Goal: Task Accomplishment & Management: Use online tool/utility

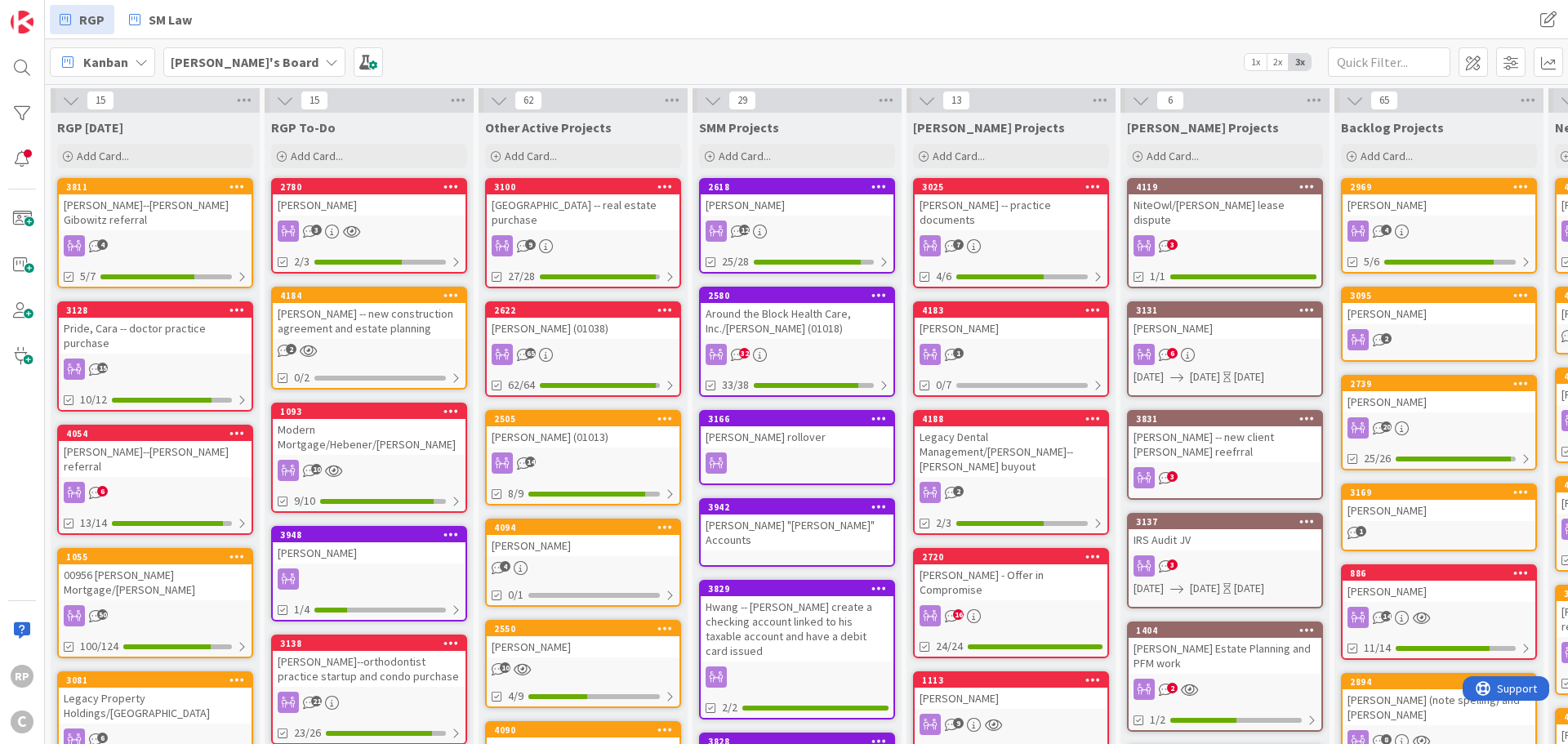
scroll to position [0, 294]
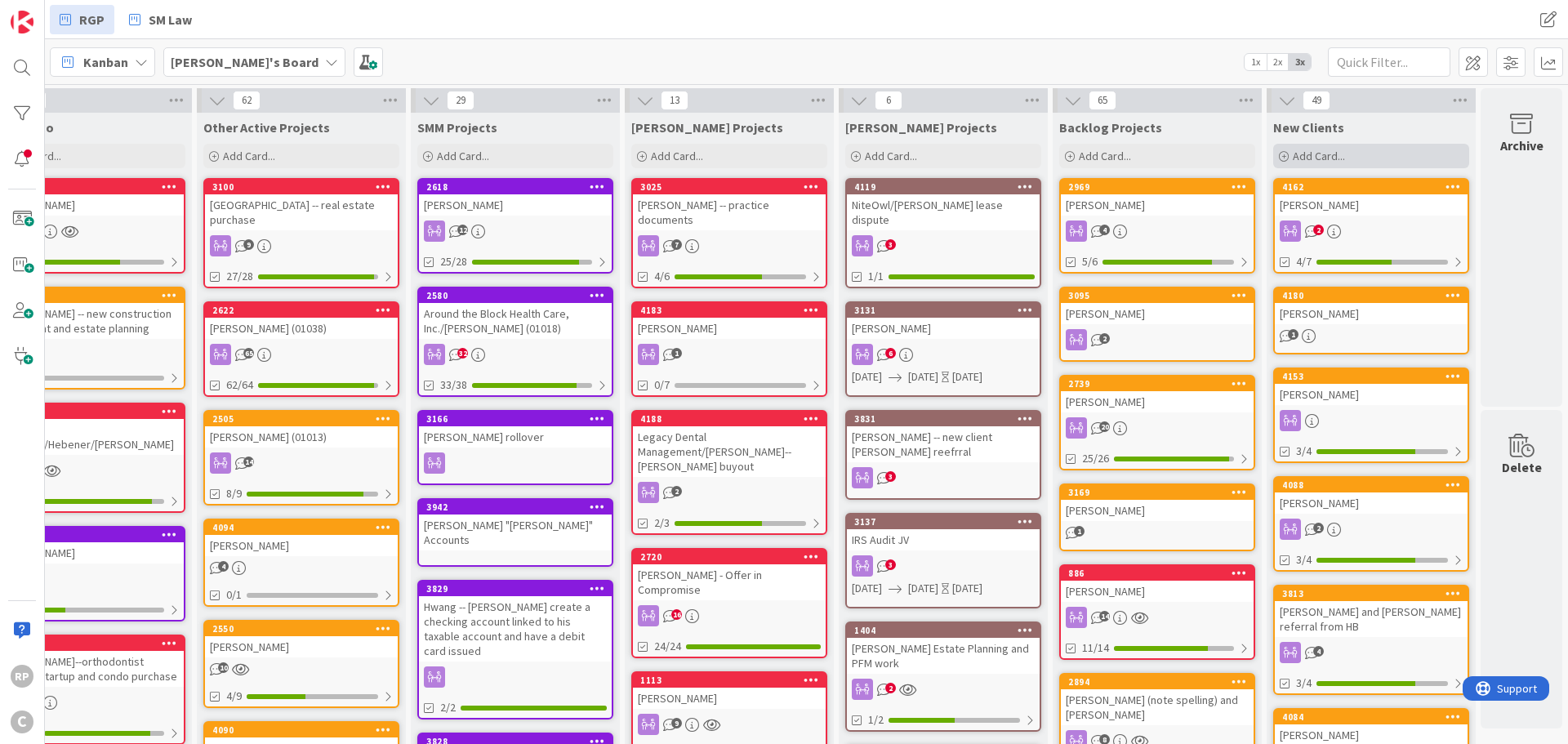
click at [1329, 152] on span "Add Card..." at bounding box center [1318, 156] width 52 height 15
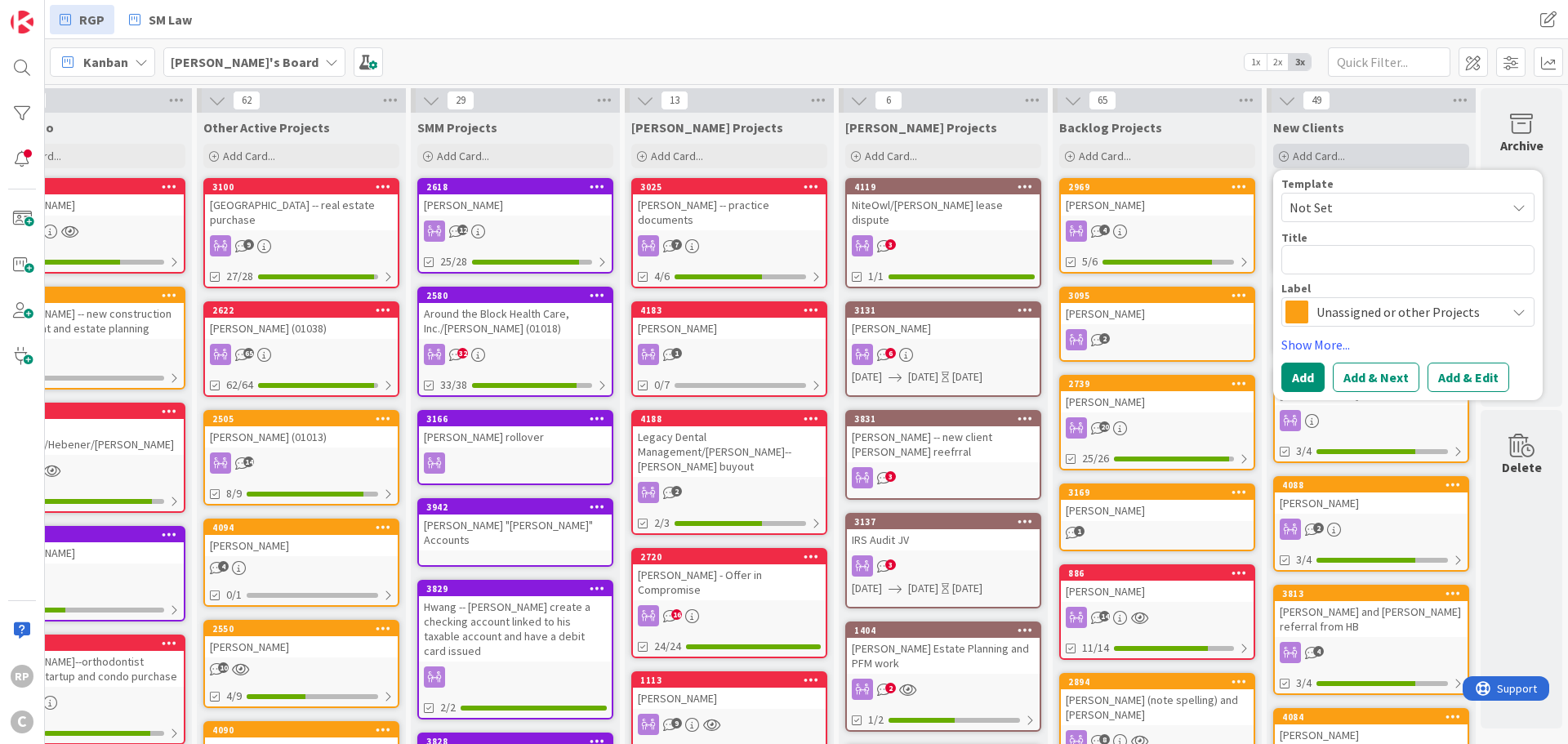
type textarea "x"
type textarea "E"
type textarea "x"
type textarea "Er"
type textarea "x"
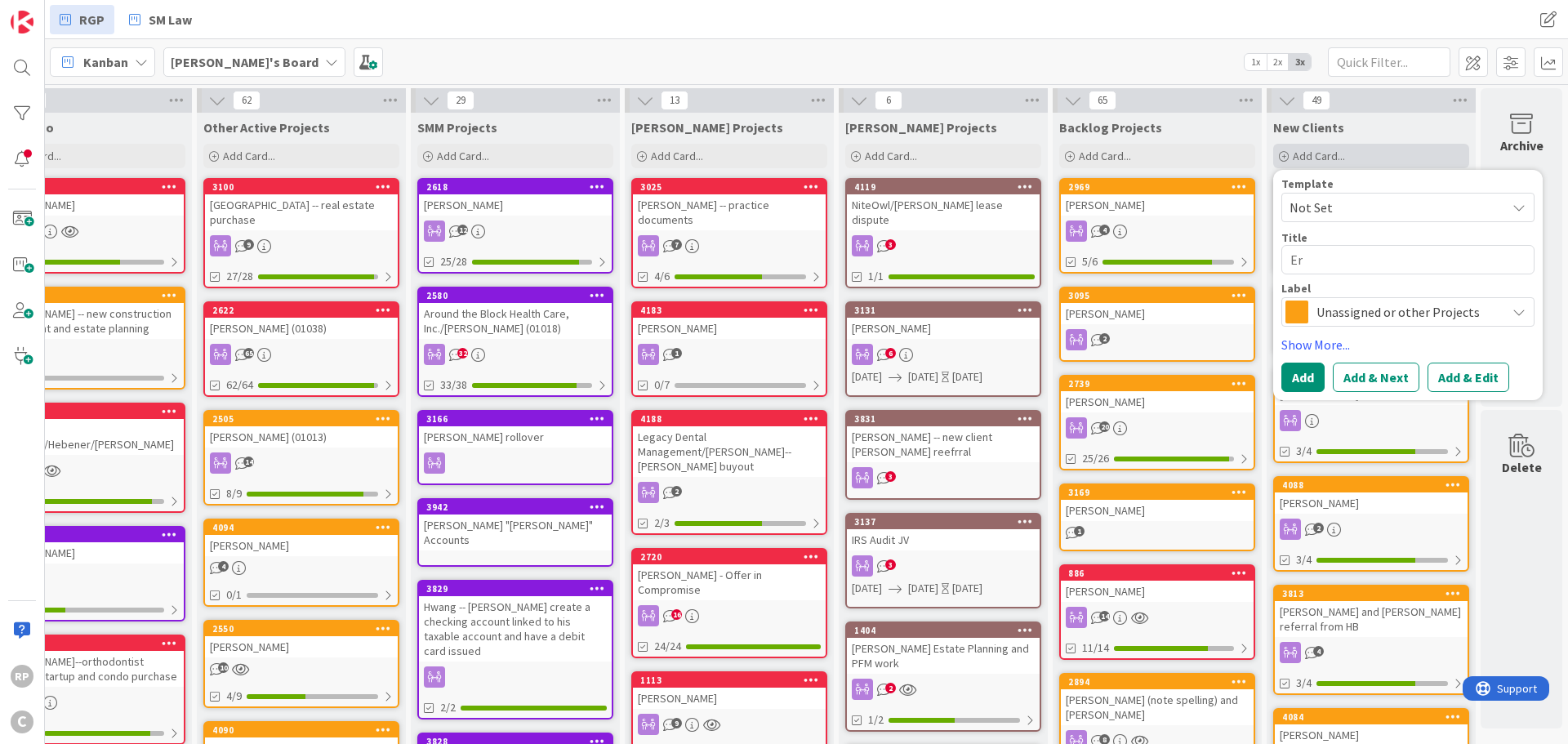
type textarea "[PERSON_NAME]"
type textarea "x"
type textarea "[PERSON_NAME]"
type textarea "x"
type textarea "[PERSON_NAME]"
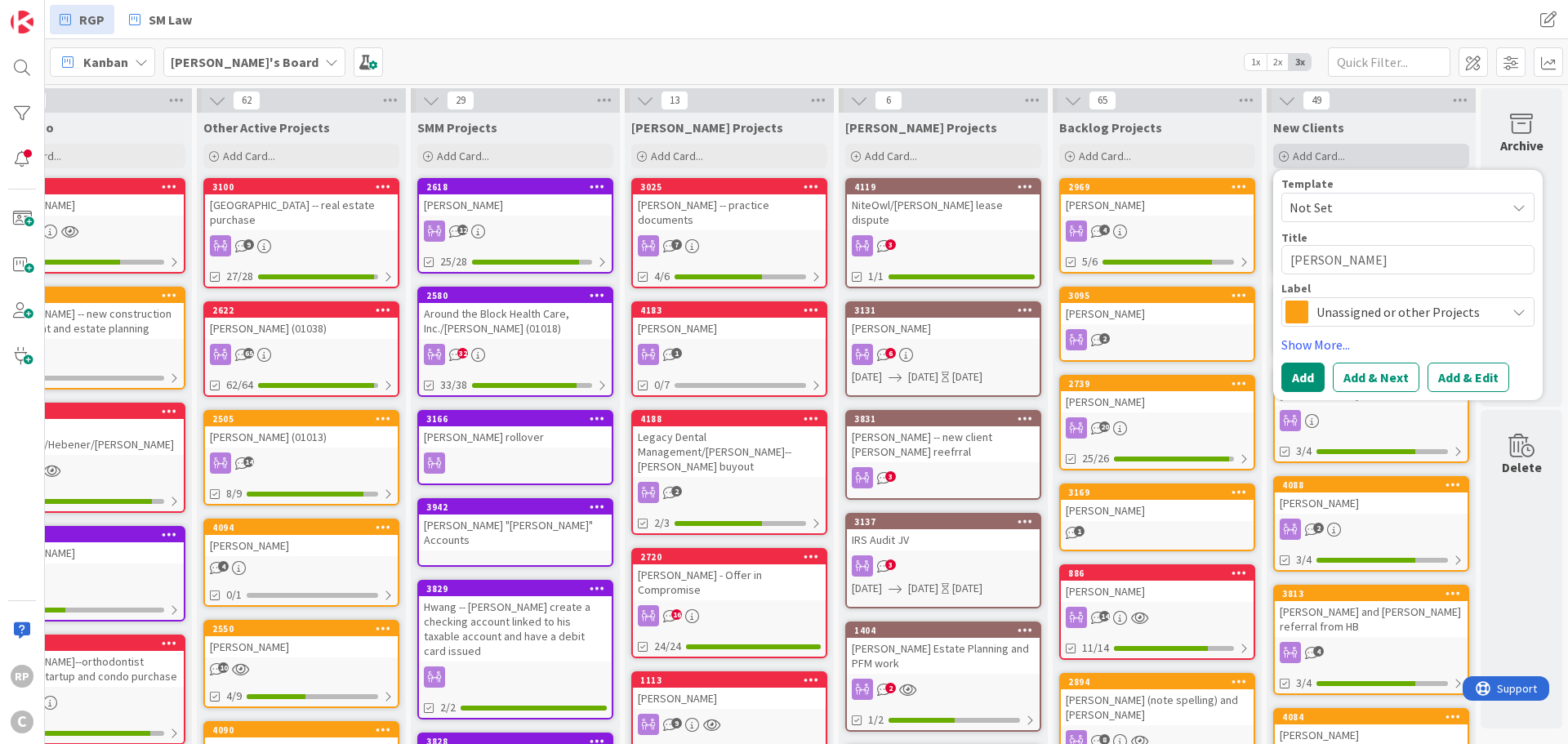
type textarea "x"
type textarea "[PERSON_NAME]"
type textarea "x"
type textarea "[PERSON_NAME]"
type textarea "x"
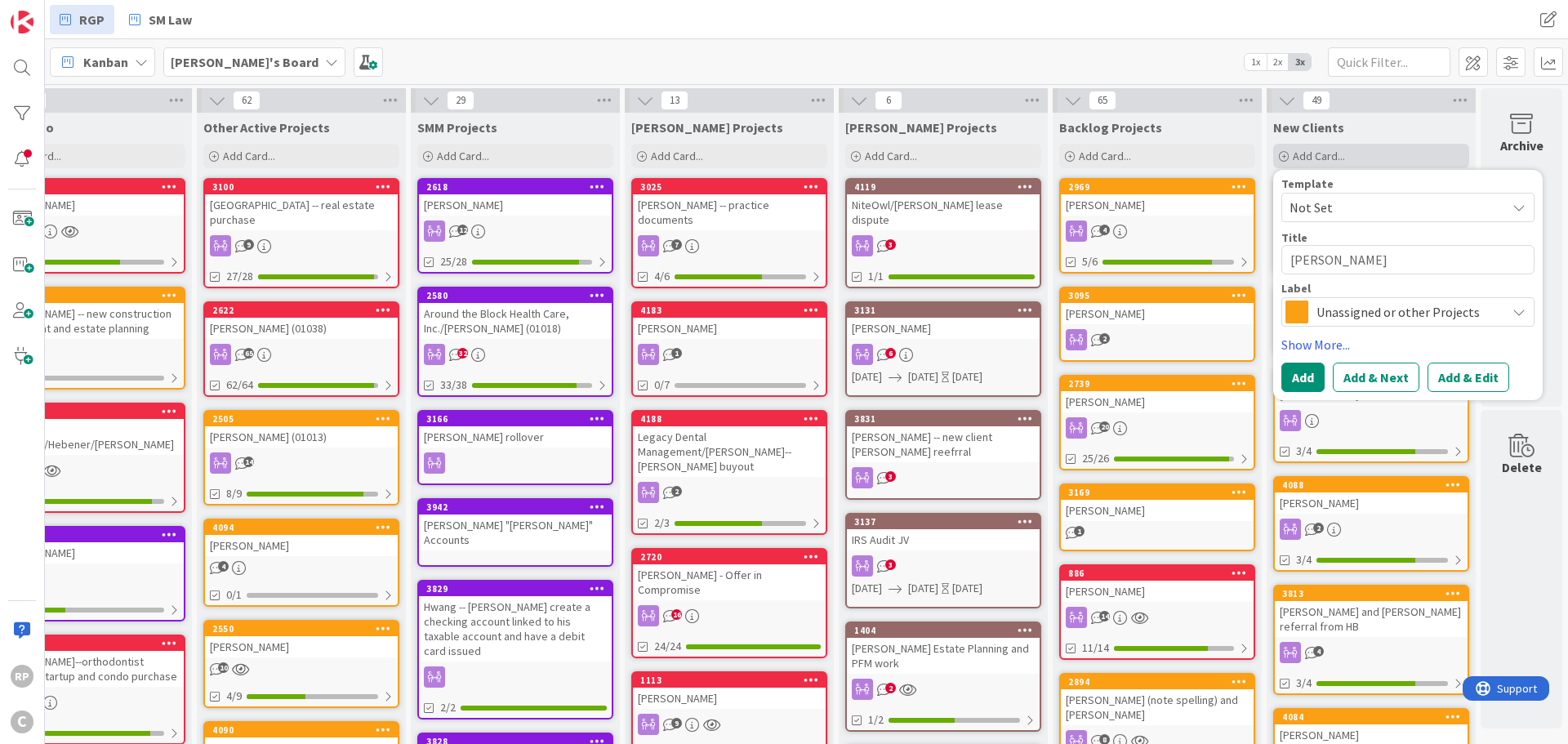
type textarea "[PERSON_NAME]"
type textarea "x"
type textarea "[PERSON_NAME]"
type textarea "x"
type textarea "[PERSON_NAME]"
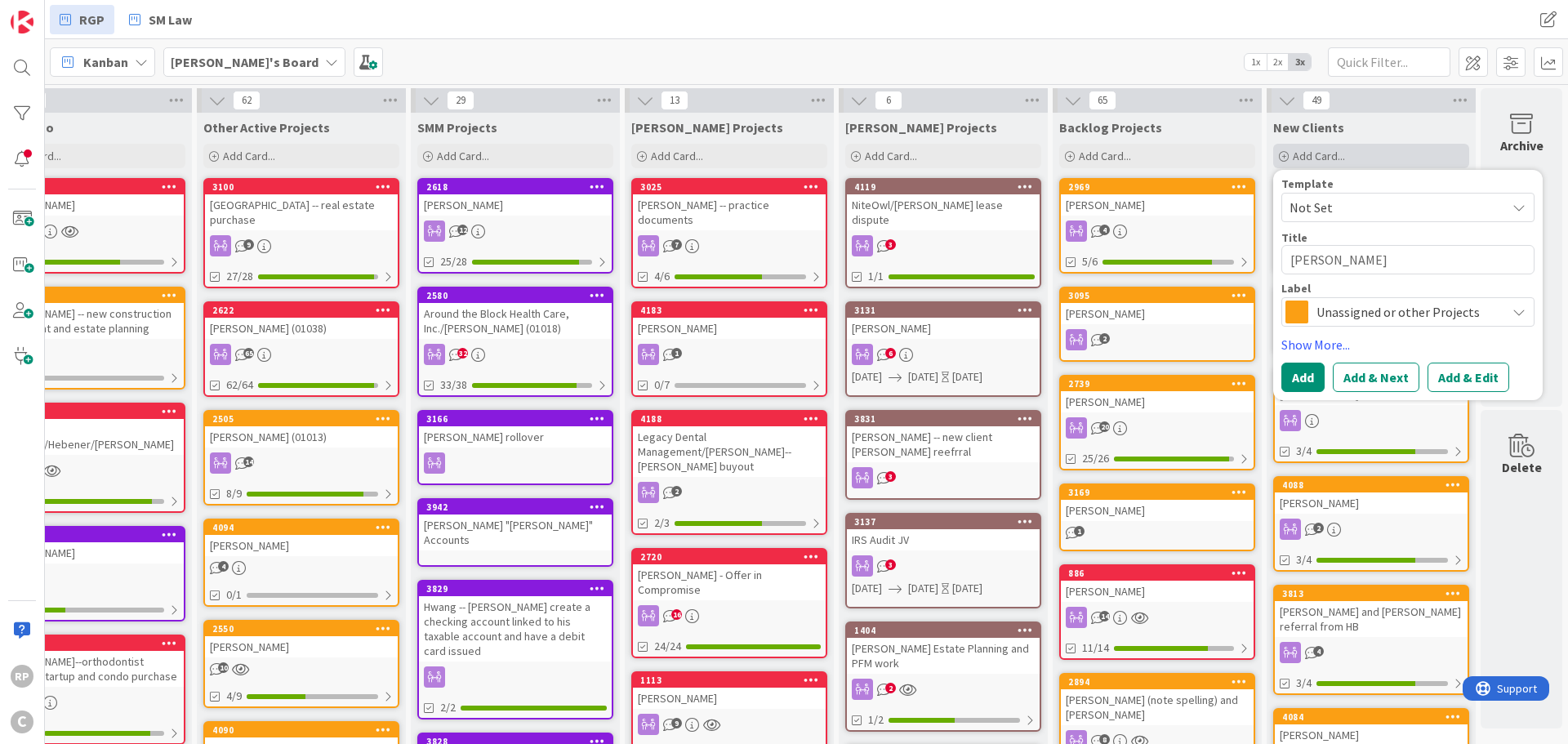
type textarea "x"
type textarea "[PERSON_NAME]"
type textarea "x"
type textarea "[PERSON_NAME]-"
type textarea "x"
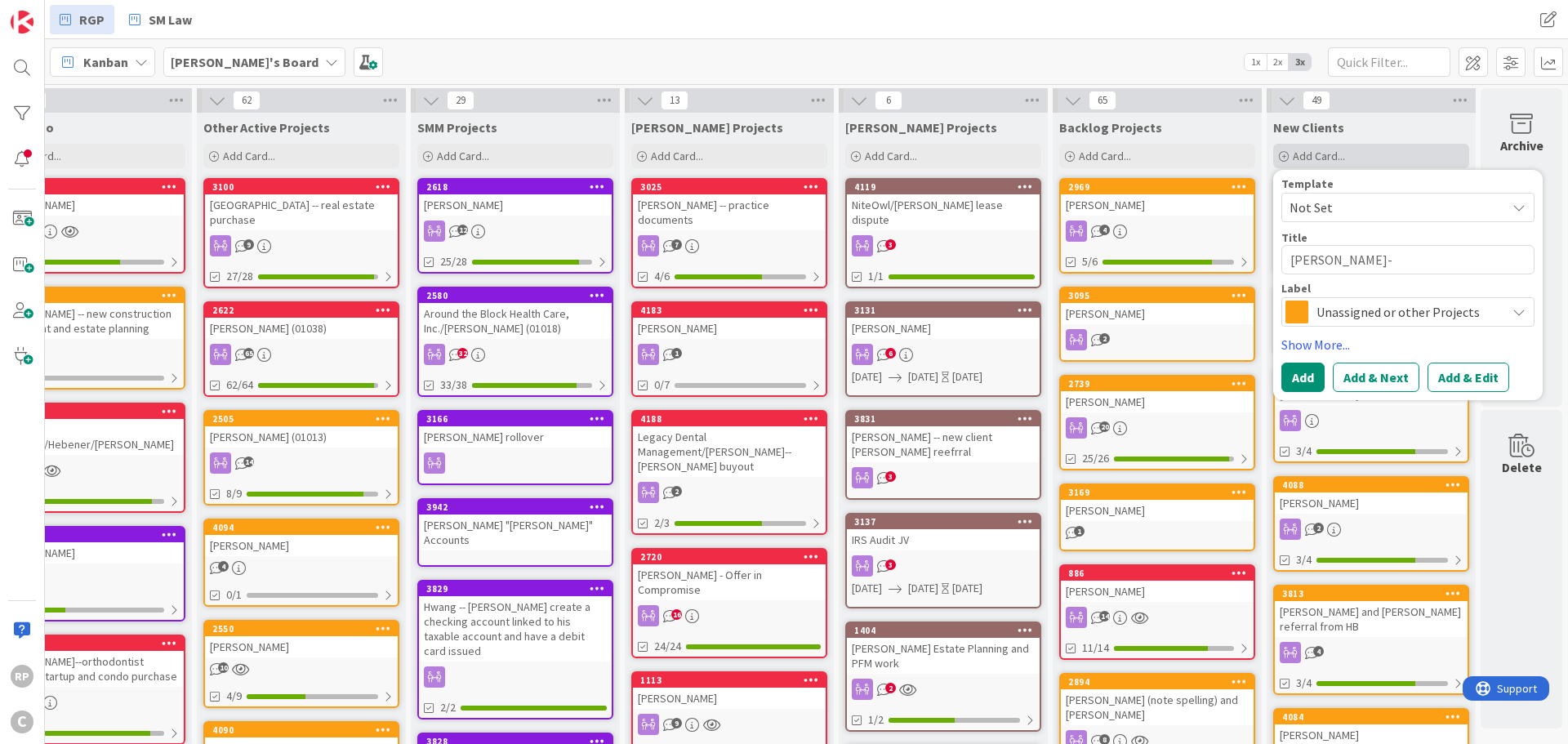
type textarea "[PERSON_NAME]--"
type textarea "x"
type textarea "[PERSON_NAME]--p"
type textarea "x"
type textarea "[PERSON_NAME]--pra"
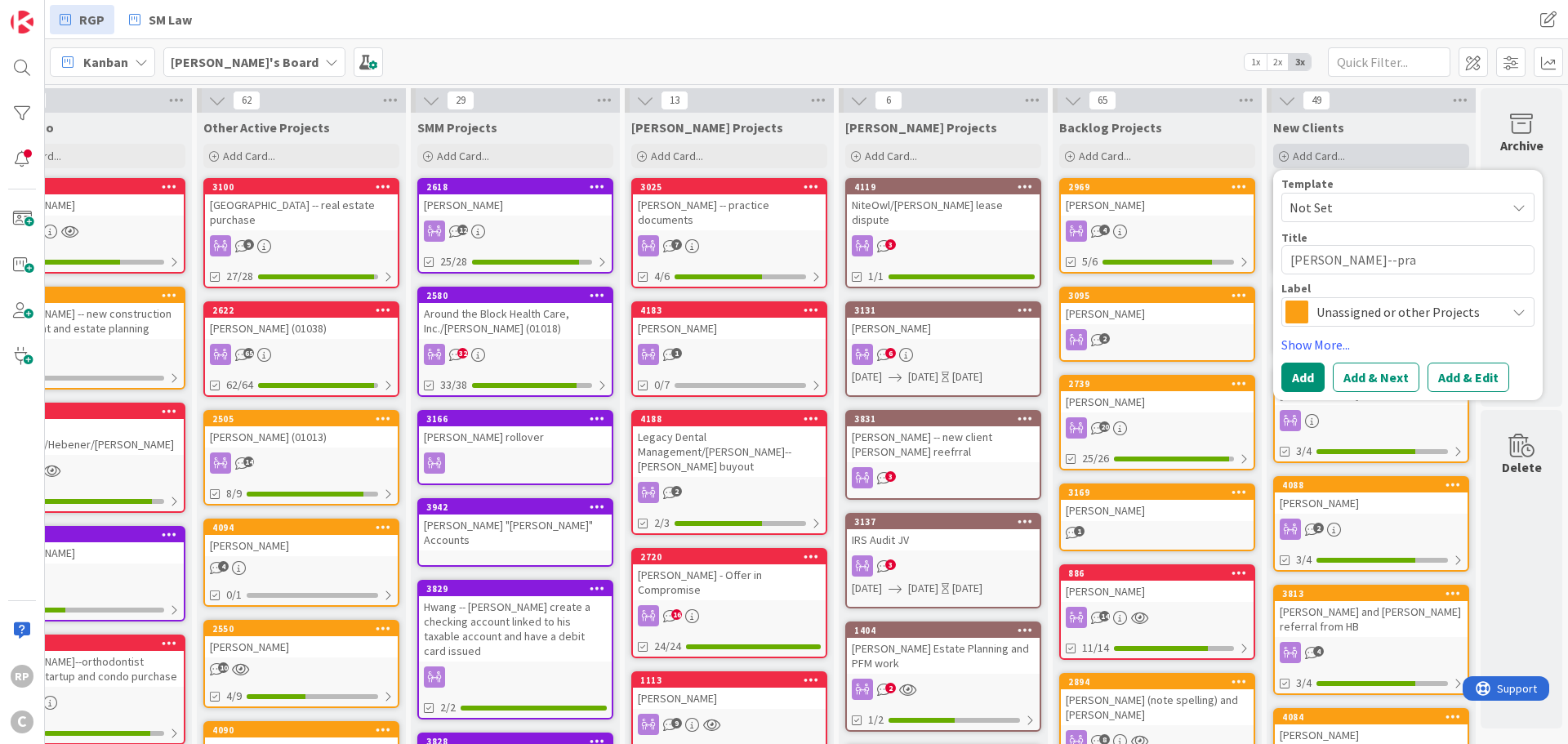
type textarea "x"
type textarea "[PERSON_NAME]--prac"
type textarea "x"
type textarea "[PERSON_NAME]--pract"
type textarea "x"
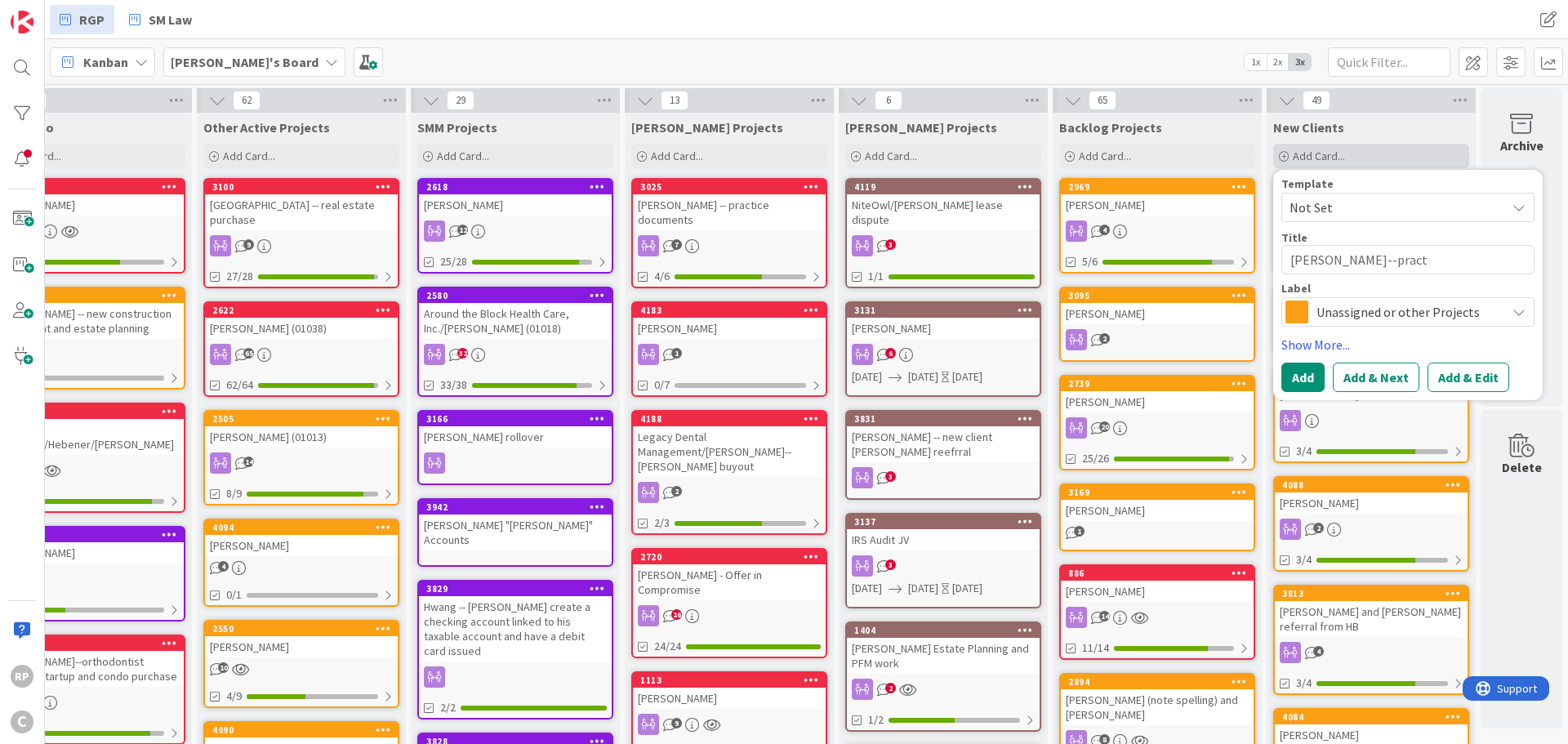
type textarea "[PERSON_NAME]--practi"
type textarea "x"
type textarea "[PERSON_NAME]--practic"
type textarea "x"
type textarea "[PERSON_NAME]--practice"
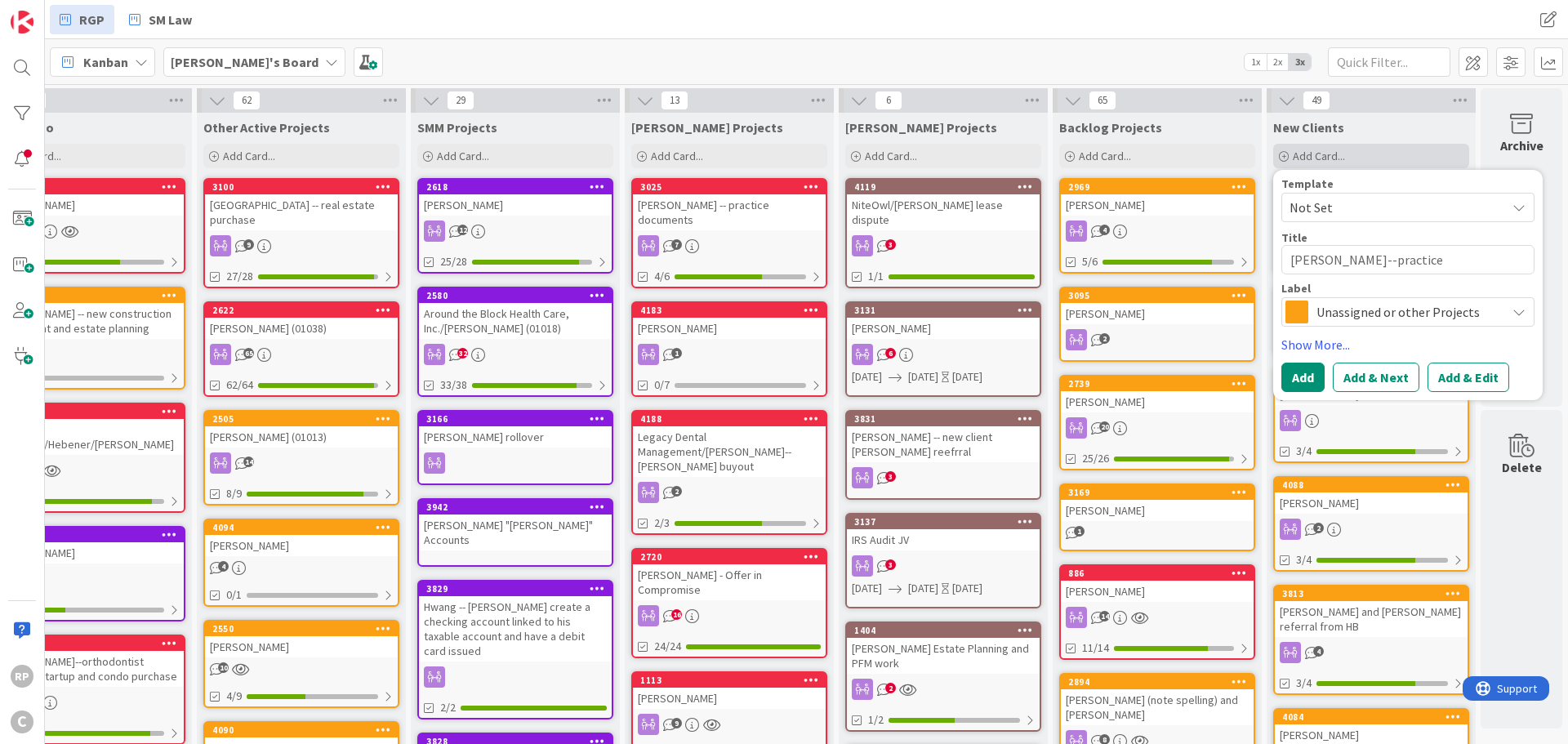
type textarea "x"
type textarea "[PERSON_NAME]--practice"
type textarea "x"
type textarea "[PERSON_NAME]--practice s"
type textarea "x"
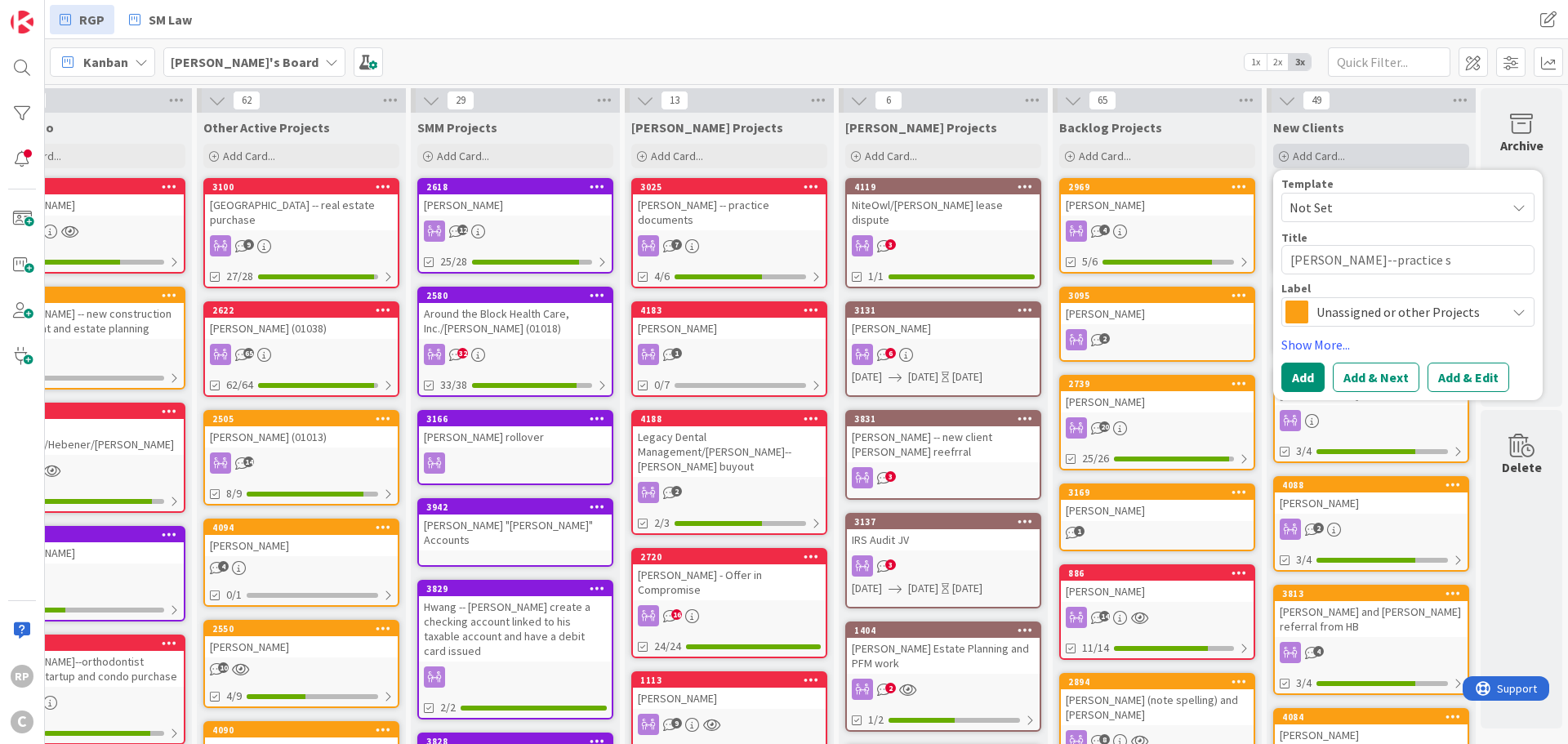
type textarea "[PERSON_NAME]--practice se"
type textarea "x"
type textarea "[PERSON_NAME]--practice sep"
type textarea "x"
type textarea "[PERSON_NAME]--practice sepa"
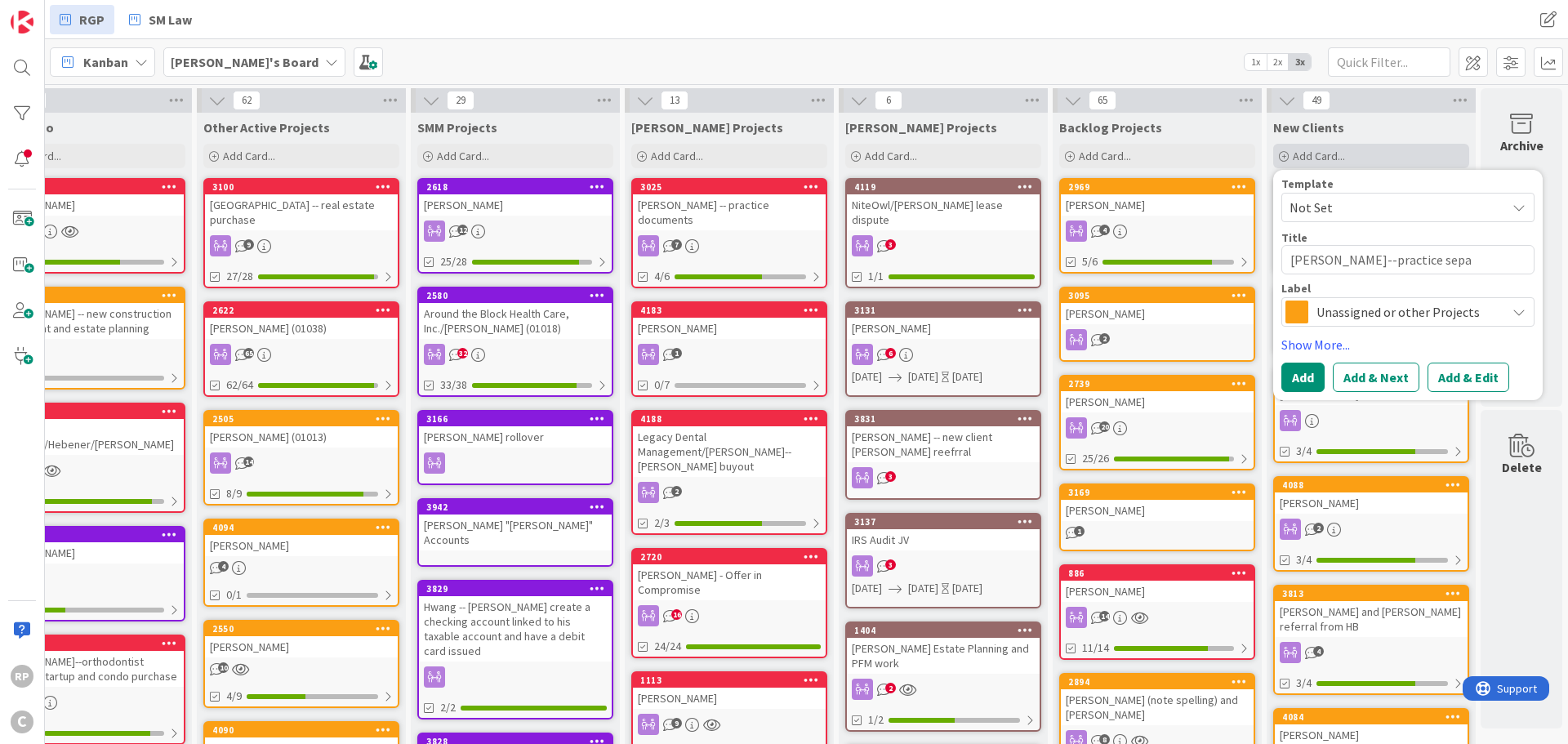
type textarea "x"
type textarea "[PERSON_NAME]--practice separ"
type textarea "x"
type textarea "[PERSON_NAME]--practice separa"
type textarea "x"
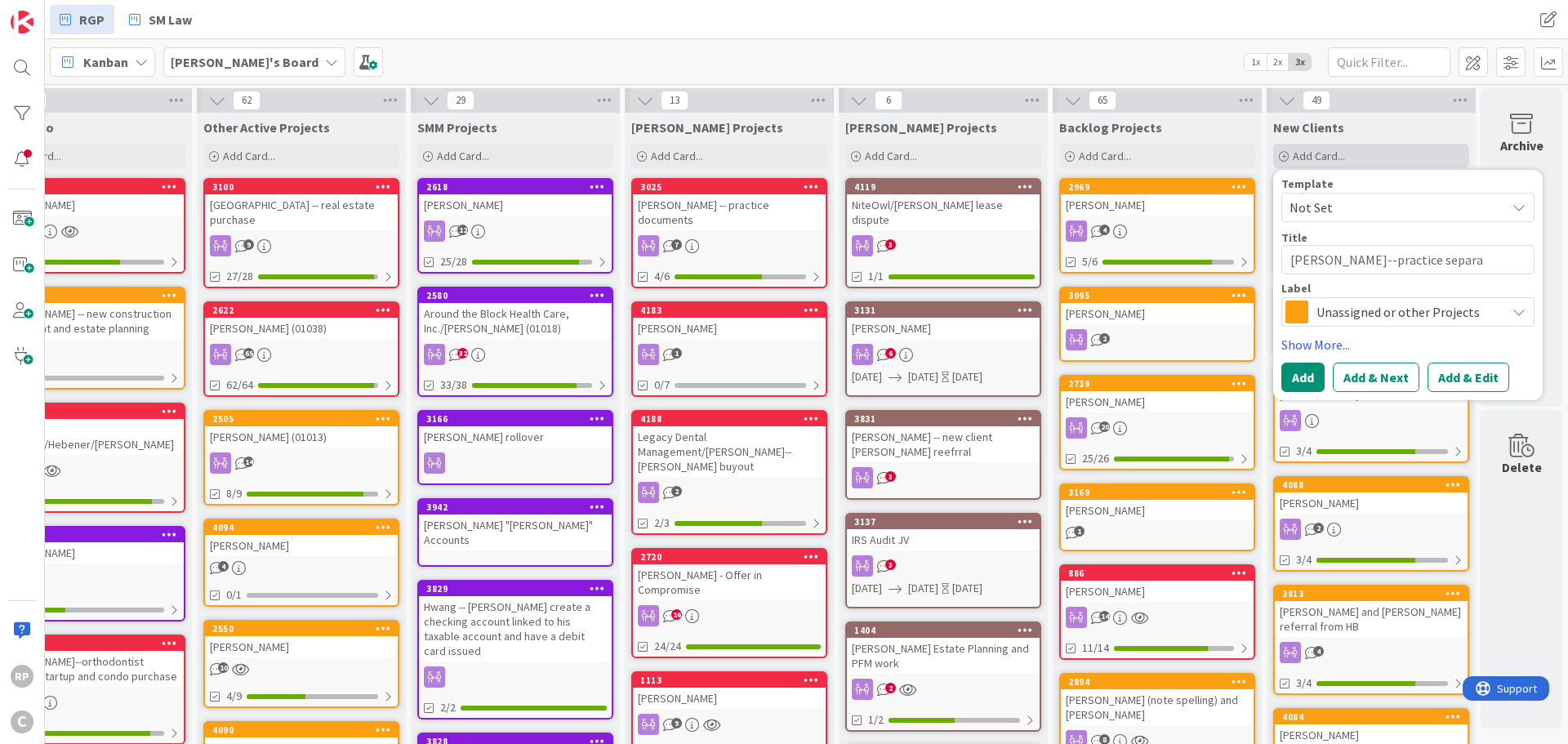
type textarea "[PERSON_NAME]--practice separat"
type textarea "x"
type textarea "[PERSON_NAME]--practice separati"
type textarea "x"
type textarea "[PERSON_NAME]--practice separation"
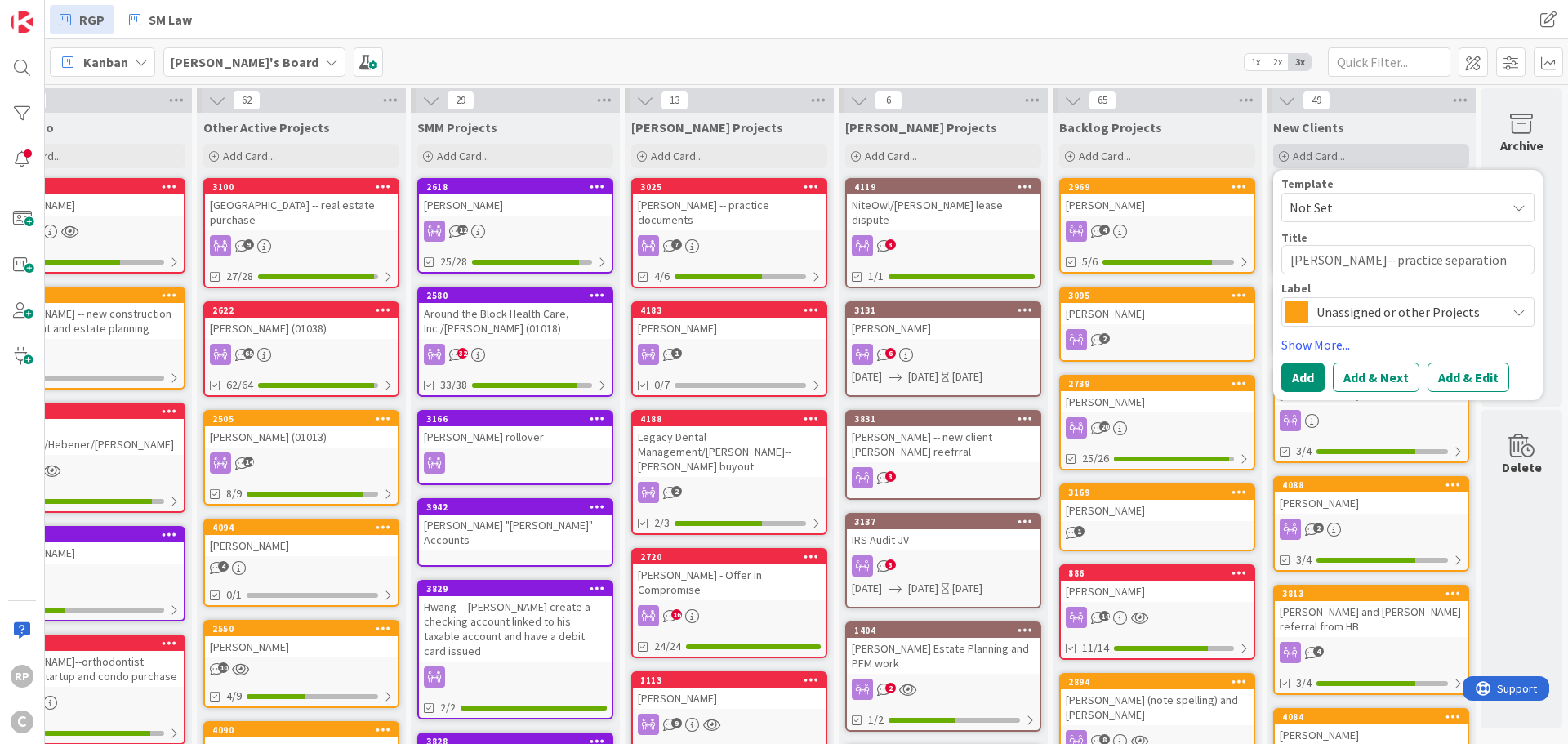
type textarea "x"
type textarea "[PERSON_NAME]--practice separation;"
click at [1304, 381] on button "Add" at bounding box center [1303, 377] width 43 height 29
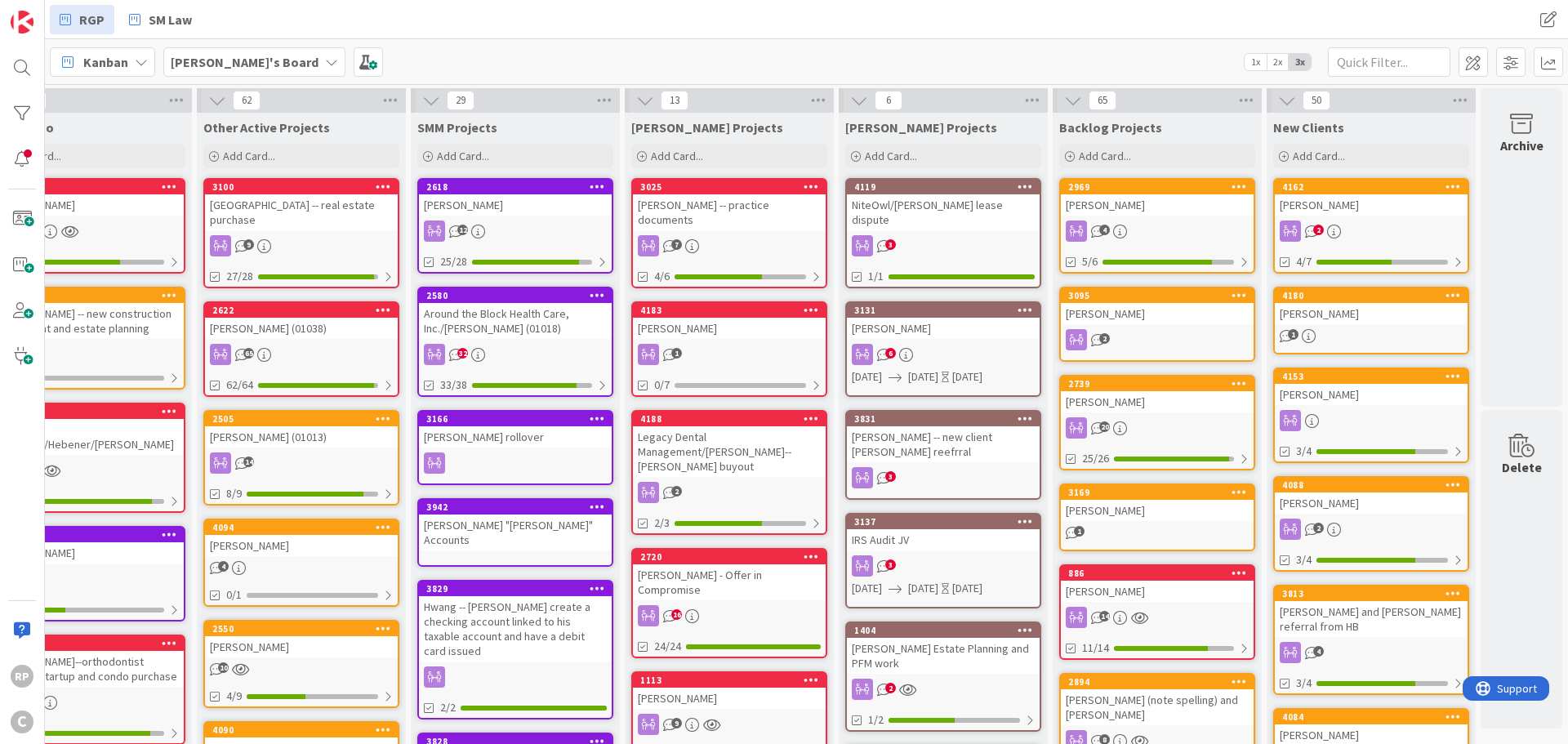
scroll to position [0, 0]
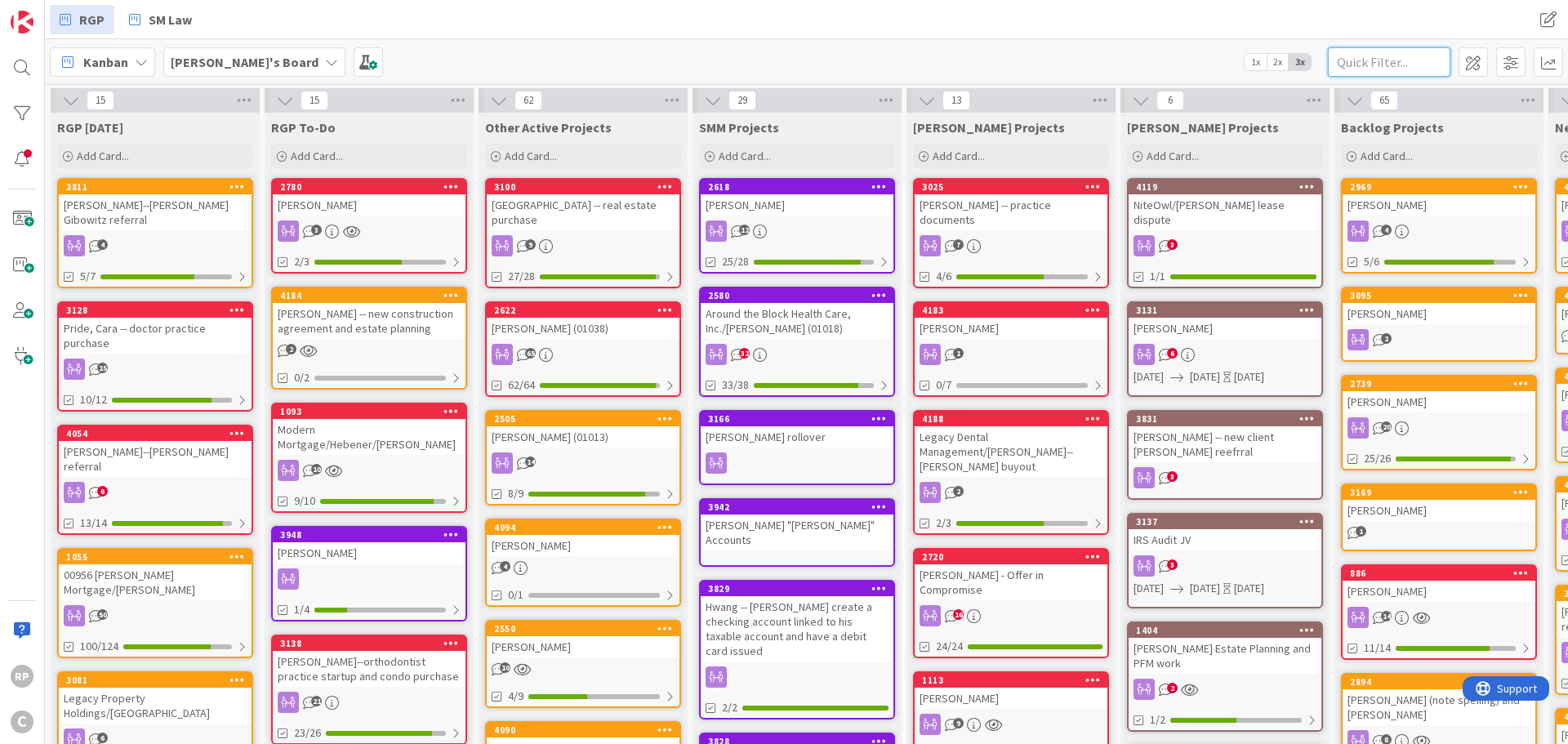
click at [1357, 72] on input "text" at bounding box center [1390, 61] width 123 height 29
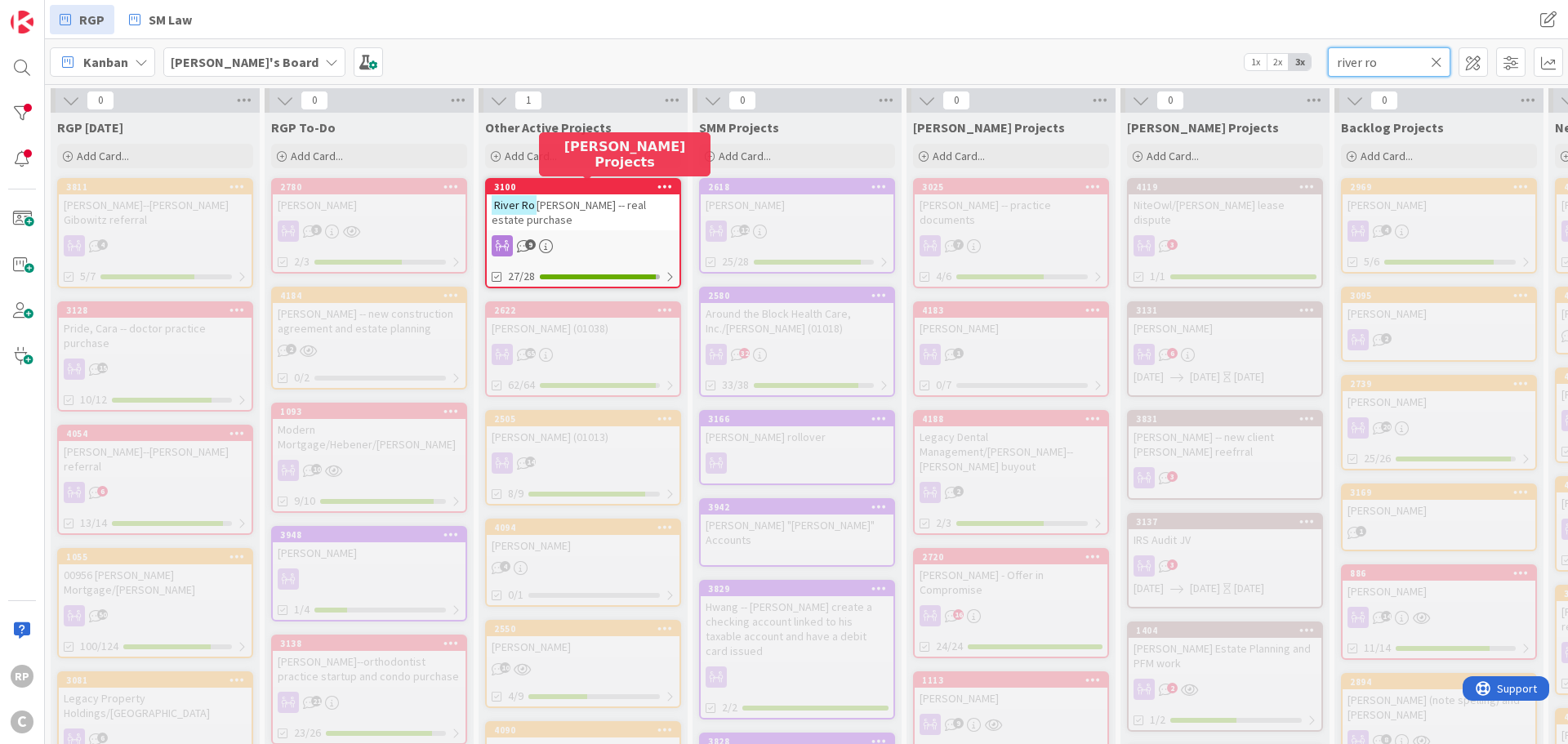
type input "river ro"
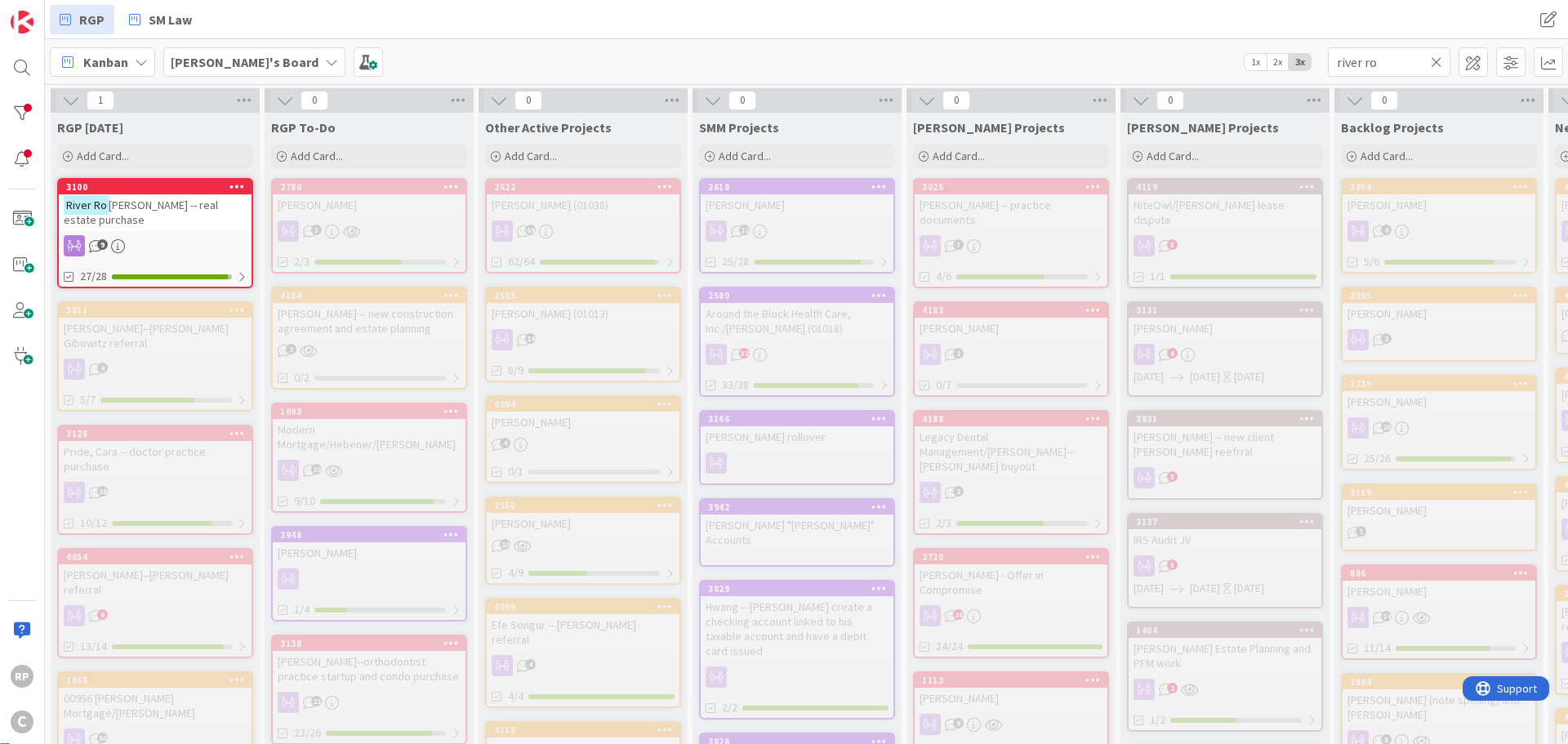
click at [155, 188] on div "3100" at bounding box center [159, 187] width 186 height 12
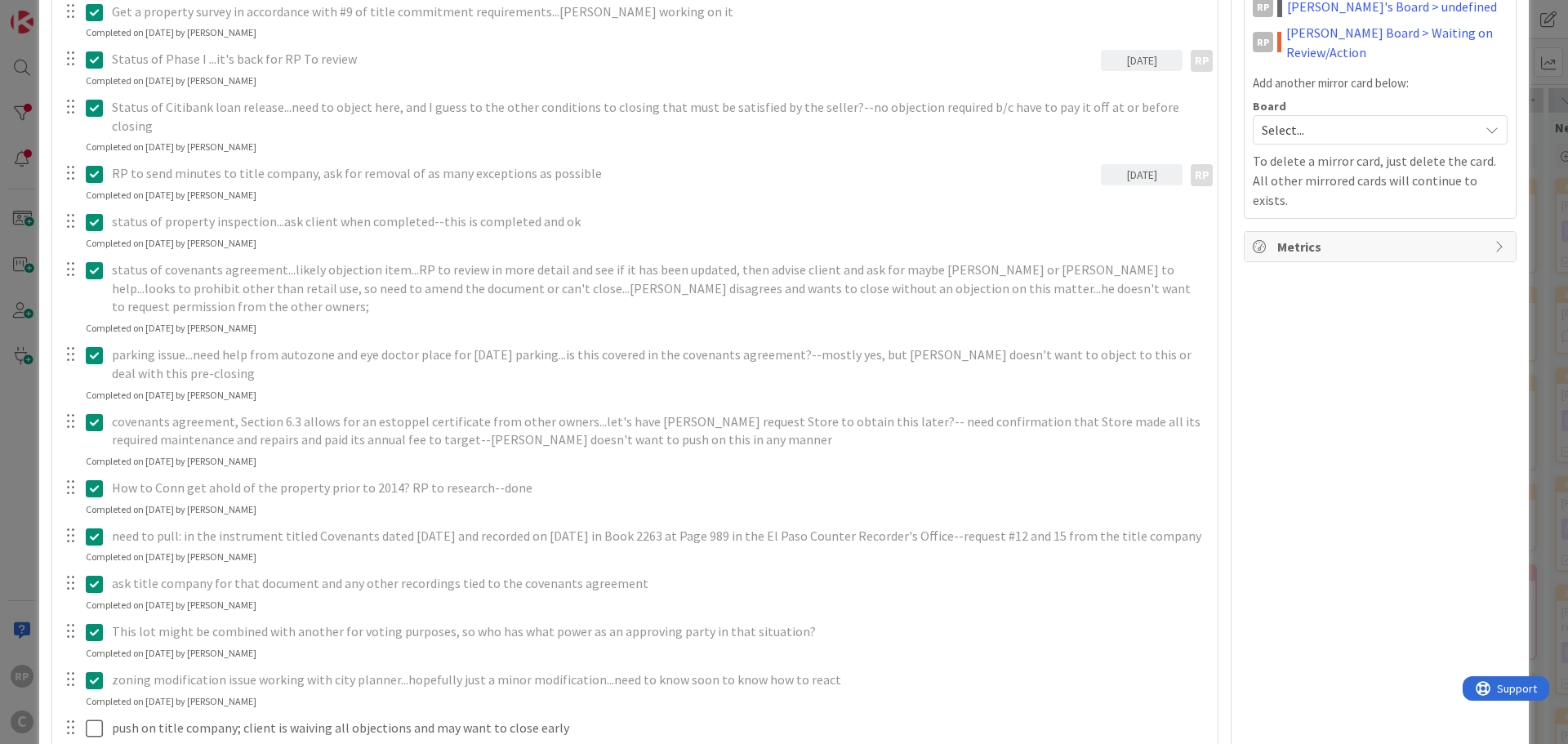
scroll to position [980, 0]
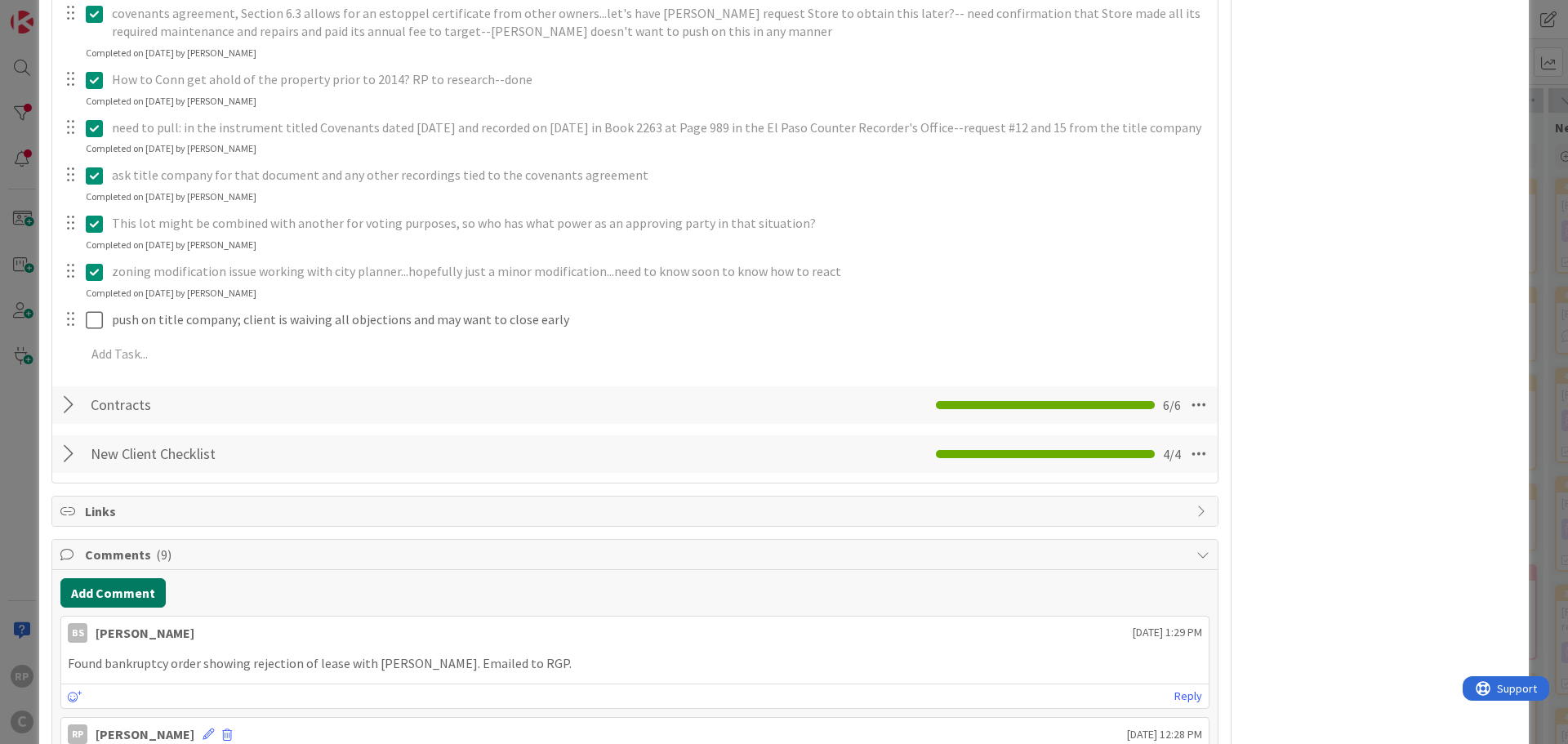
click at [118, 578] on button "Add Comment" at bounding box center [113, 592] width 105 height 29
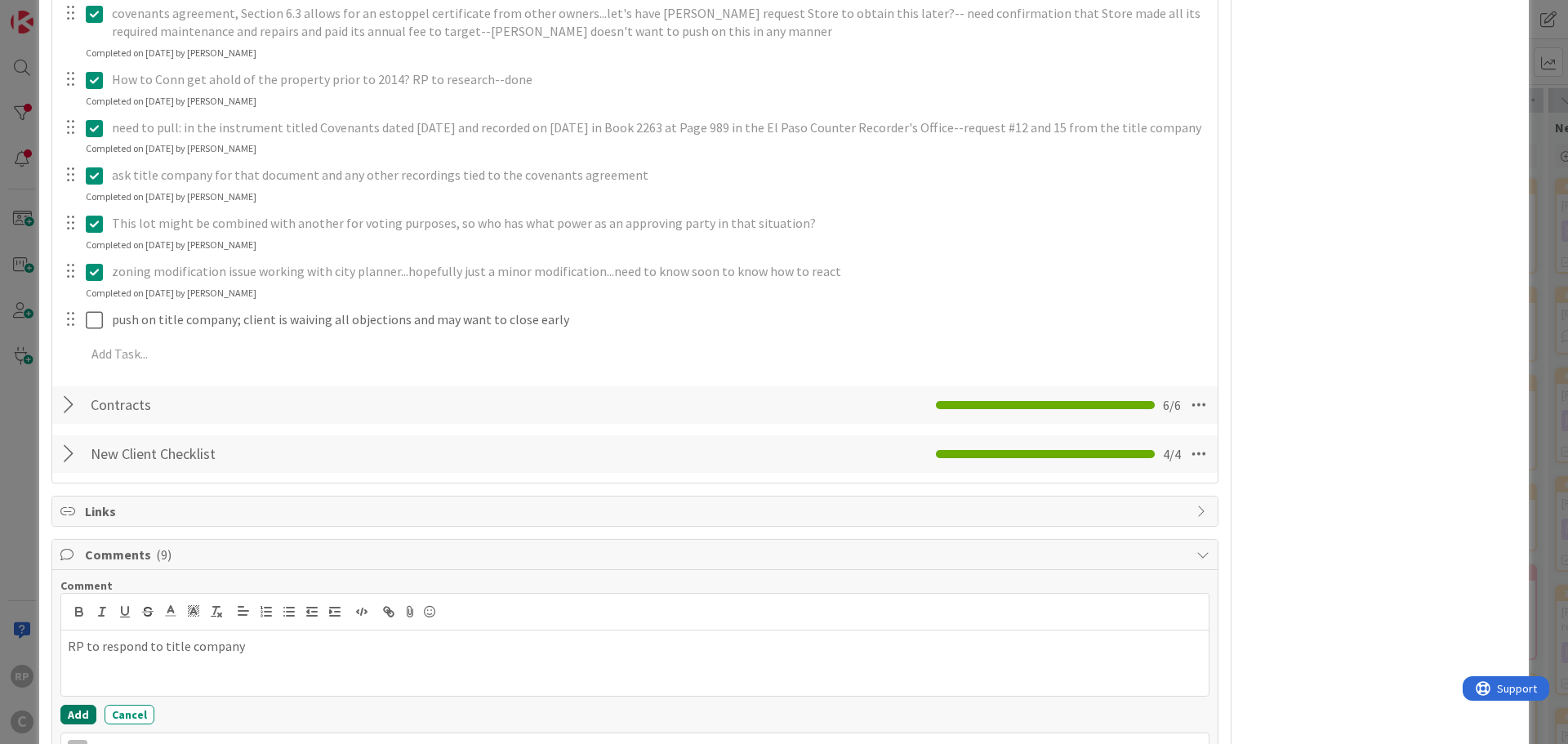
click at [78, 705] on button "Add" at bounding box center [78, 715] width 36 height 20
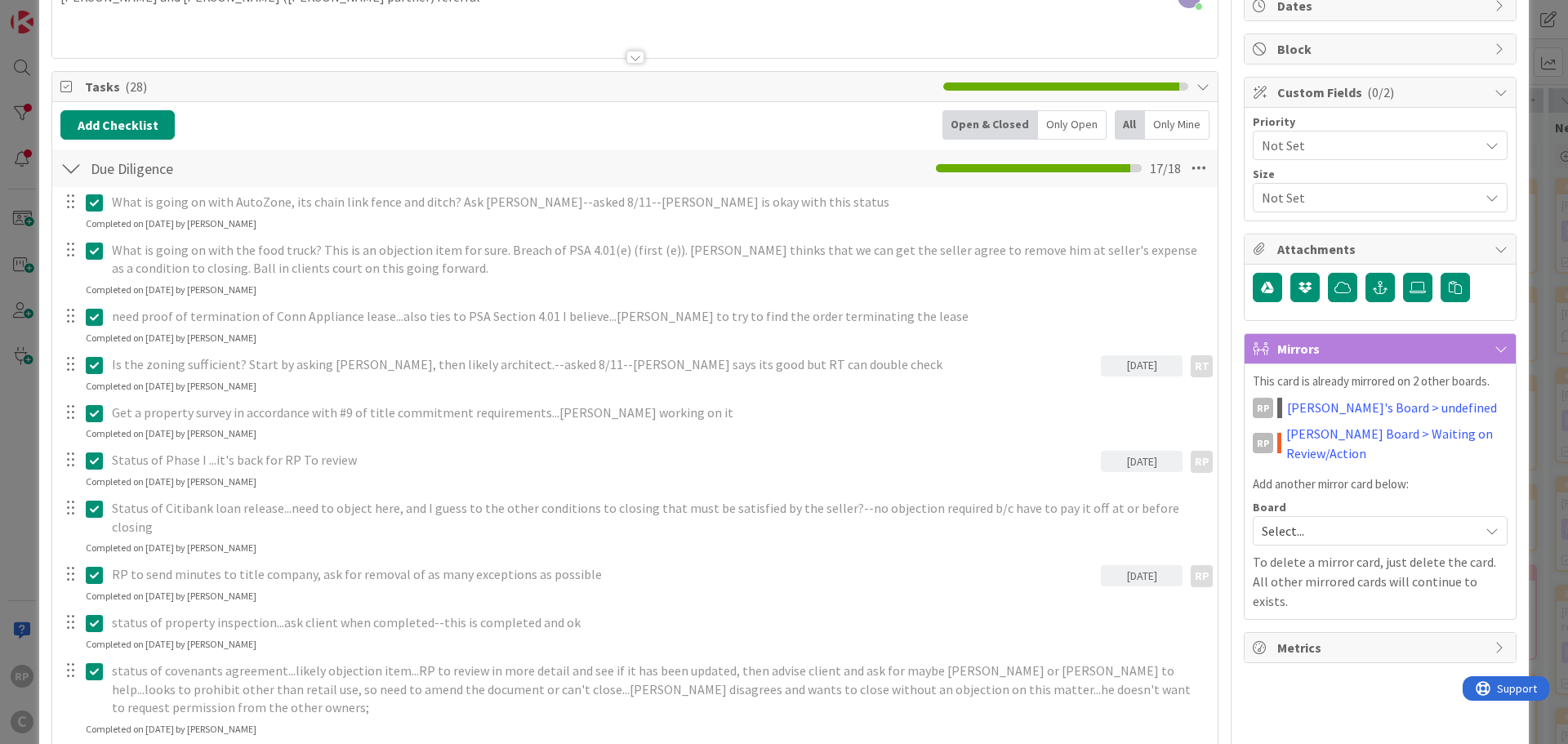
scroll to position [0, 0]
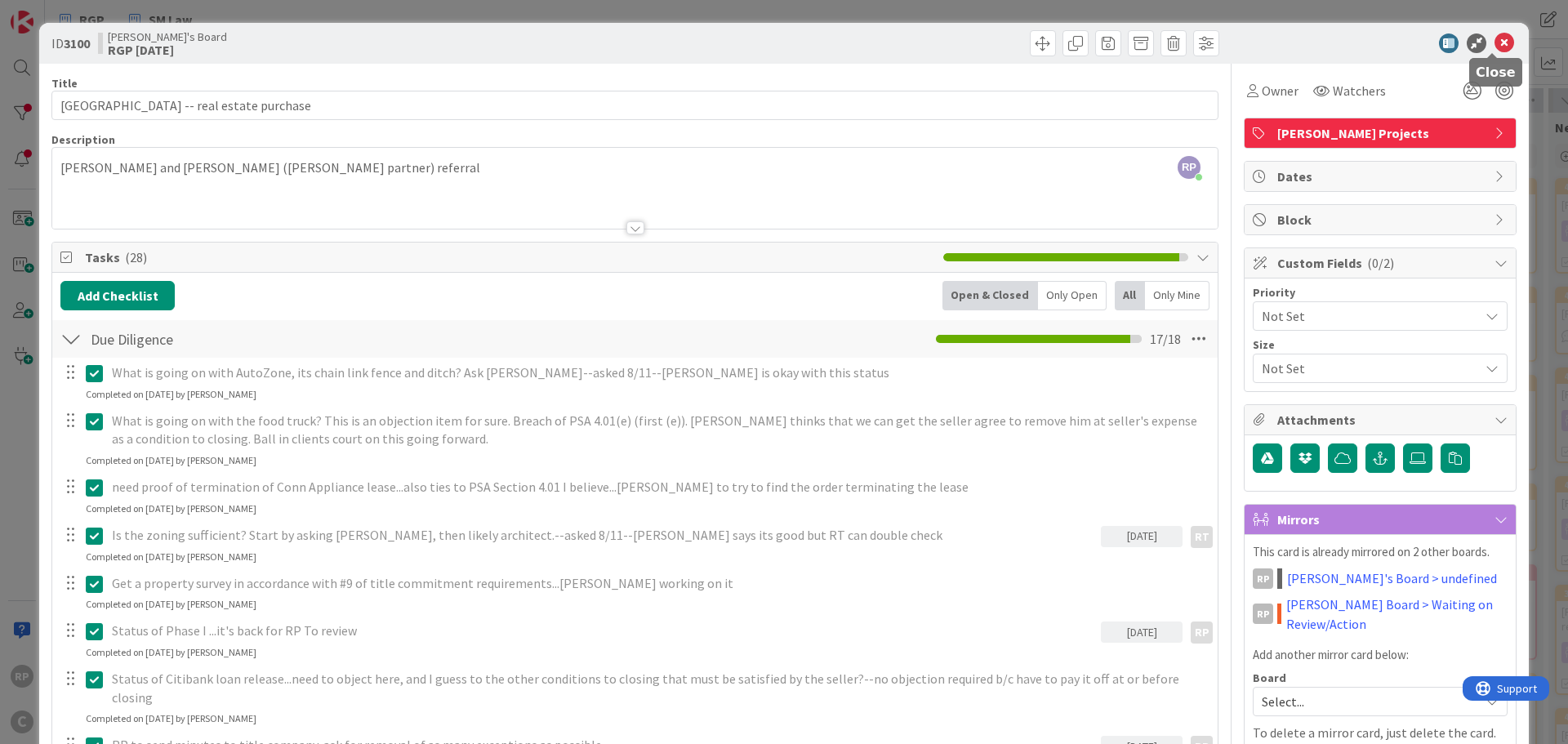
click at [1495, 39] on icon at bounding box center [1505, 43] width 20 height 20
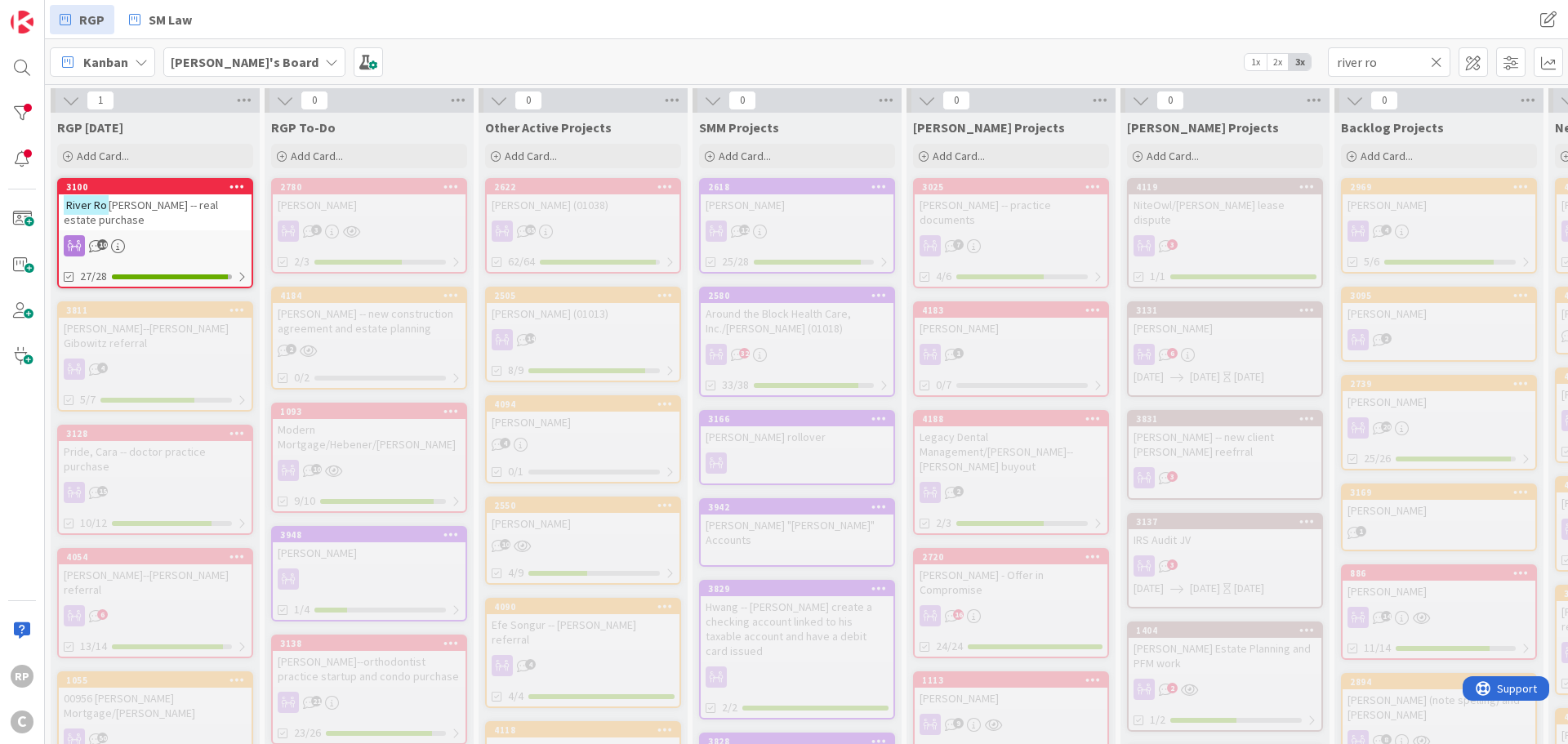
click at [1436, 59] on icon at bounding box center [1437, 62] width 12 height 15
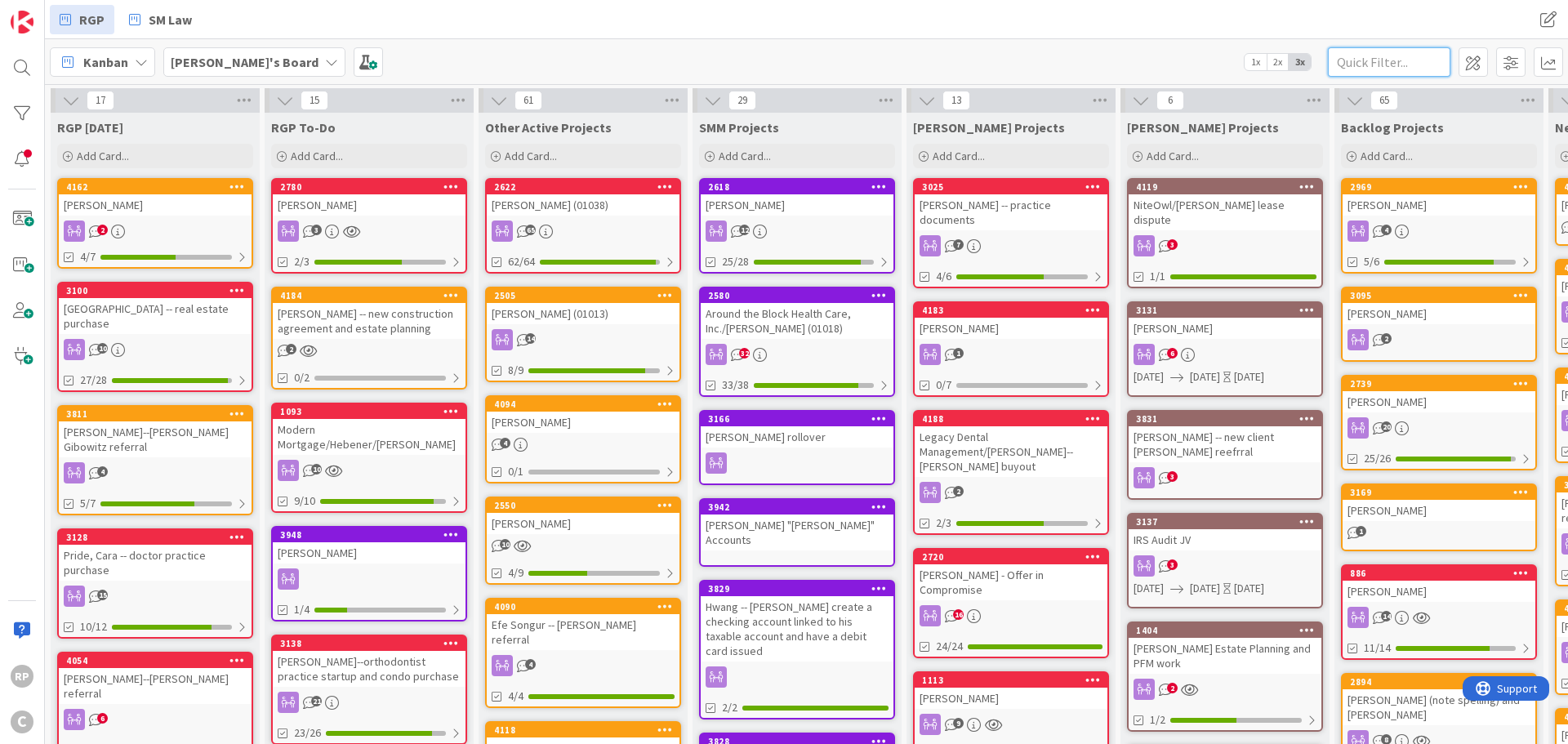
click at [1409, 59] on input "text" at bounding box center [1390, 61] width 123 height 29
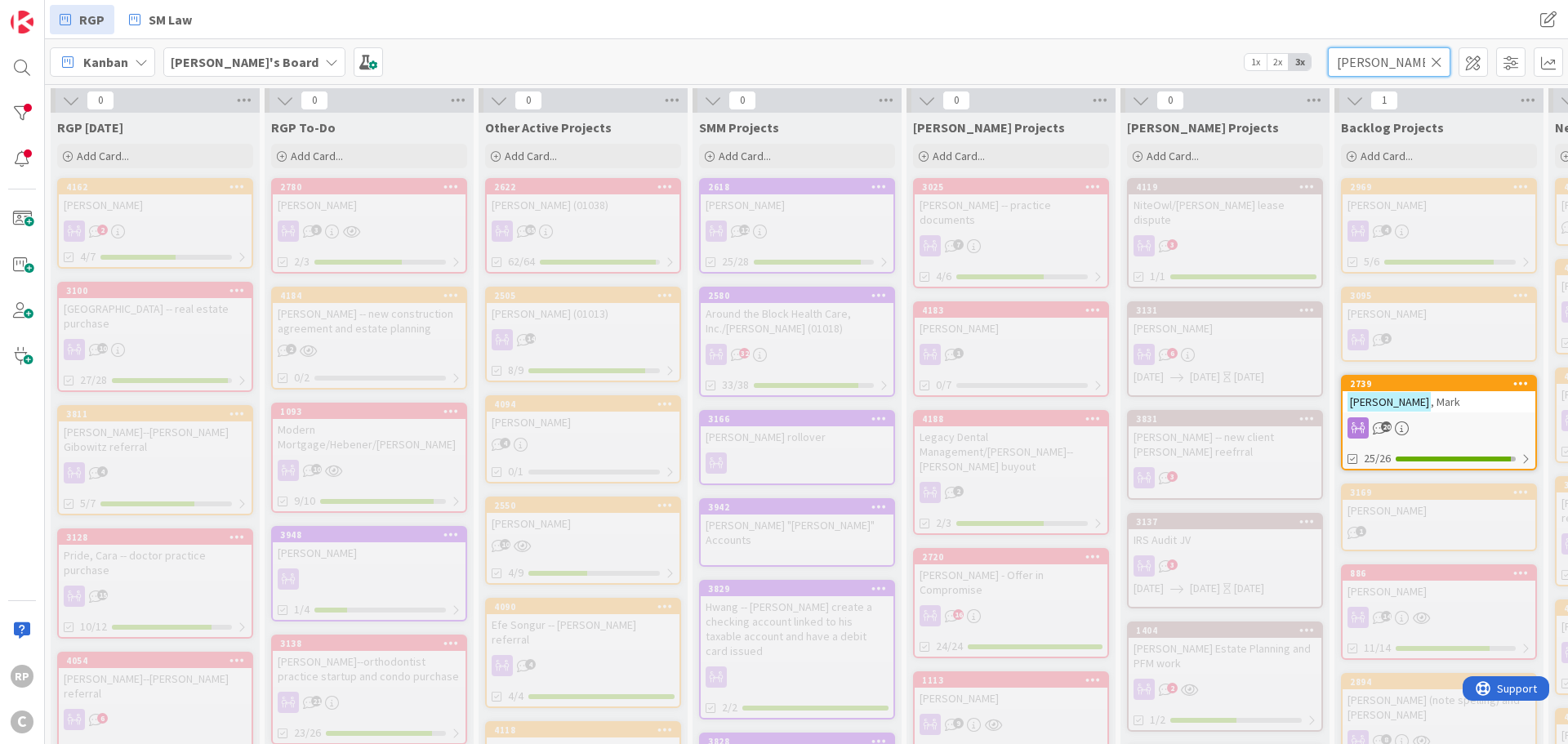
type input "[PERSON_NAME]"
click at [1420, 391] on div "2739" at bounding box center [1439, 384] width 192 height 15
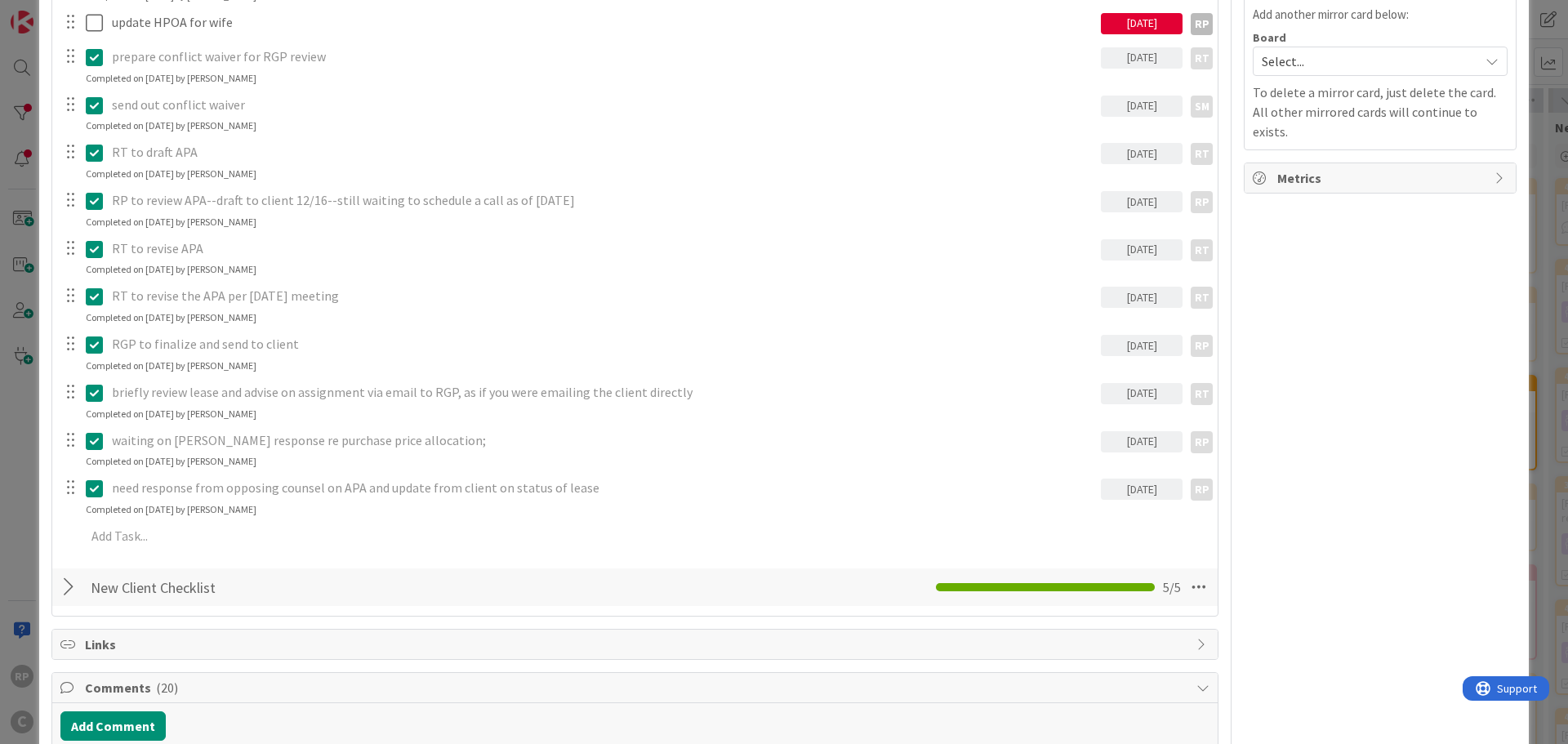
scroll to position [654, 0]
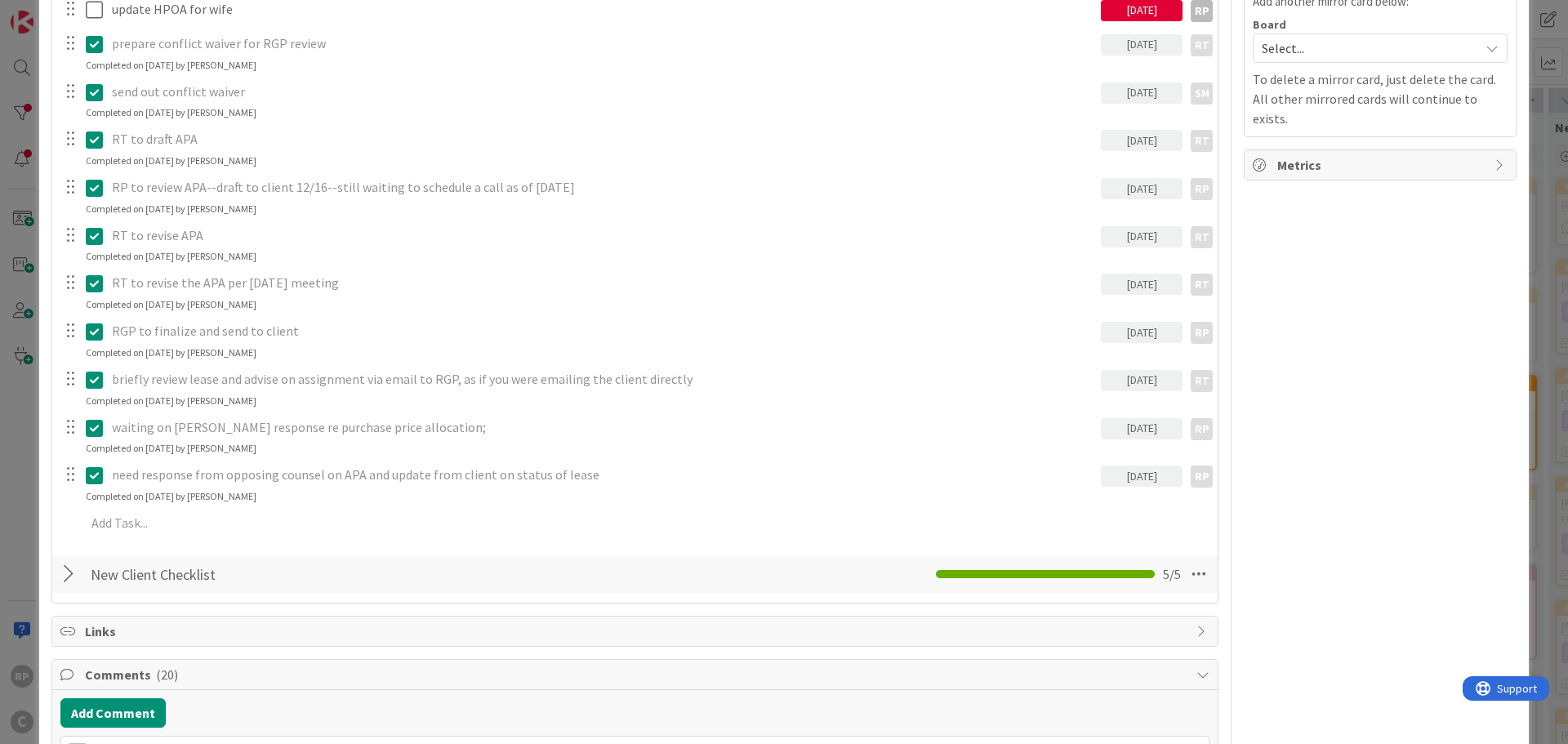
click at [138, 544] on div "complete LOI for purchase of store--draft out 11/21; follow up 11/28 if we have…" at bounding box center [635, 173] width 1149 height 742
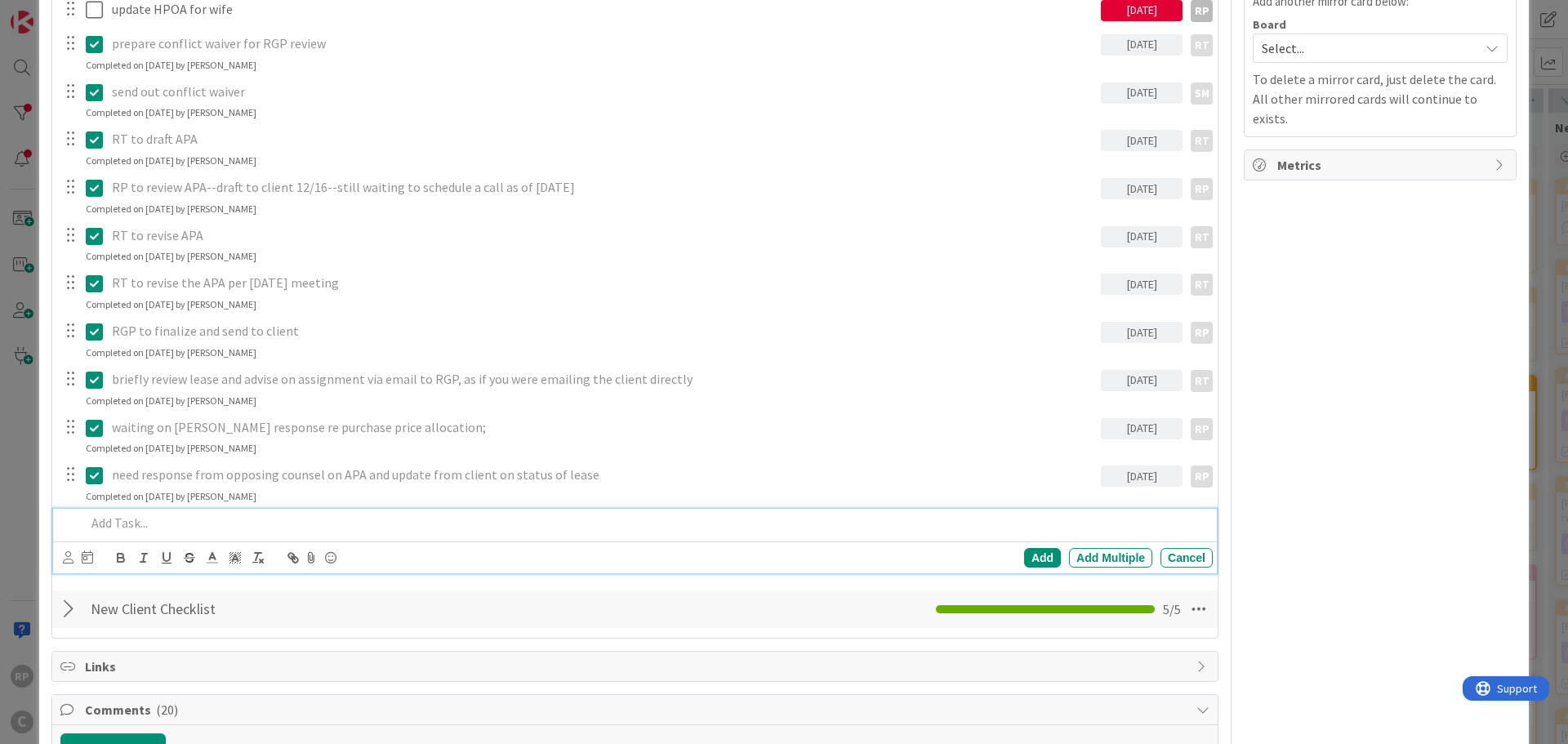
click at [136, 534] on div at bounding box center [646, 523] width 1134 height 28
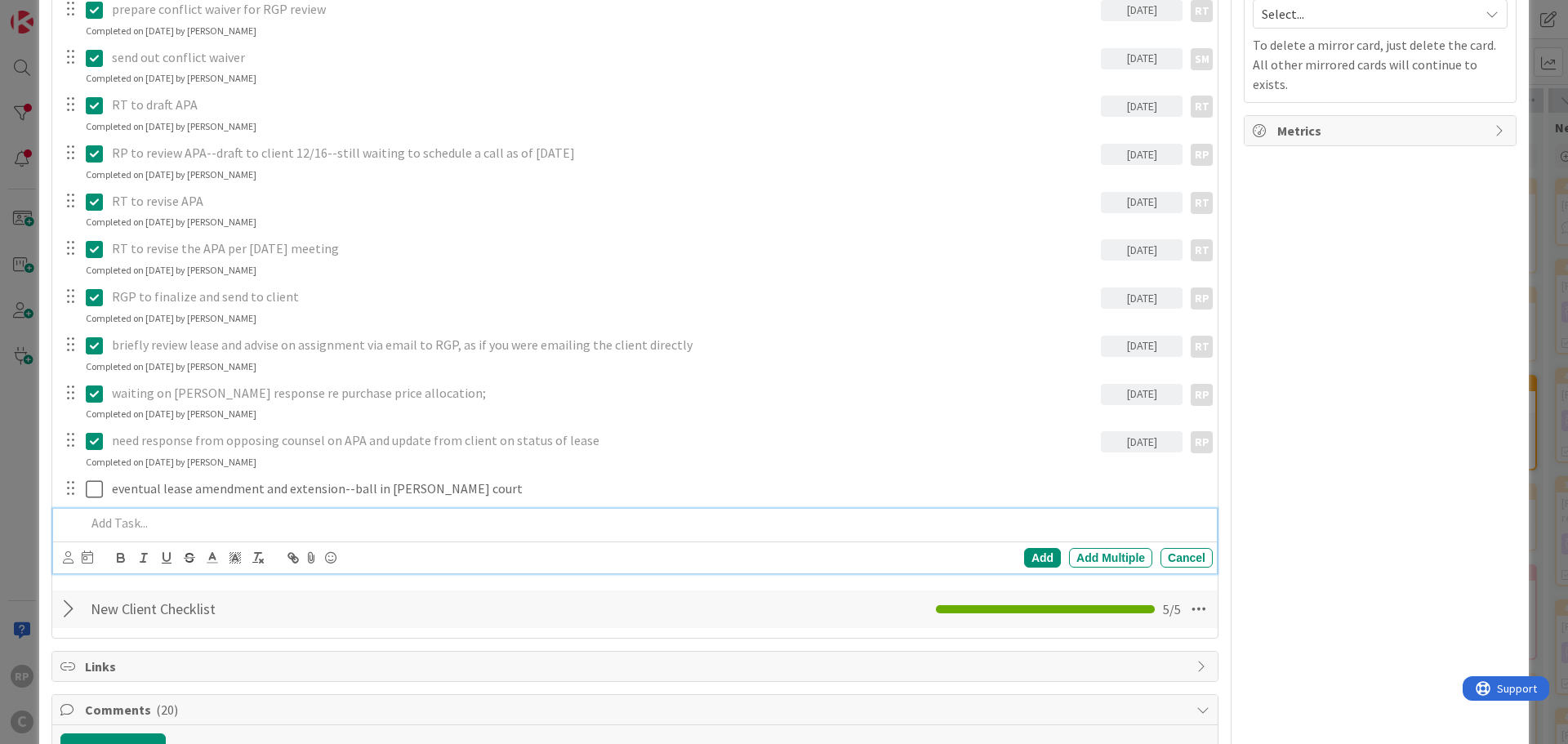
scroll to position [0, 0]
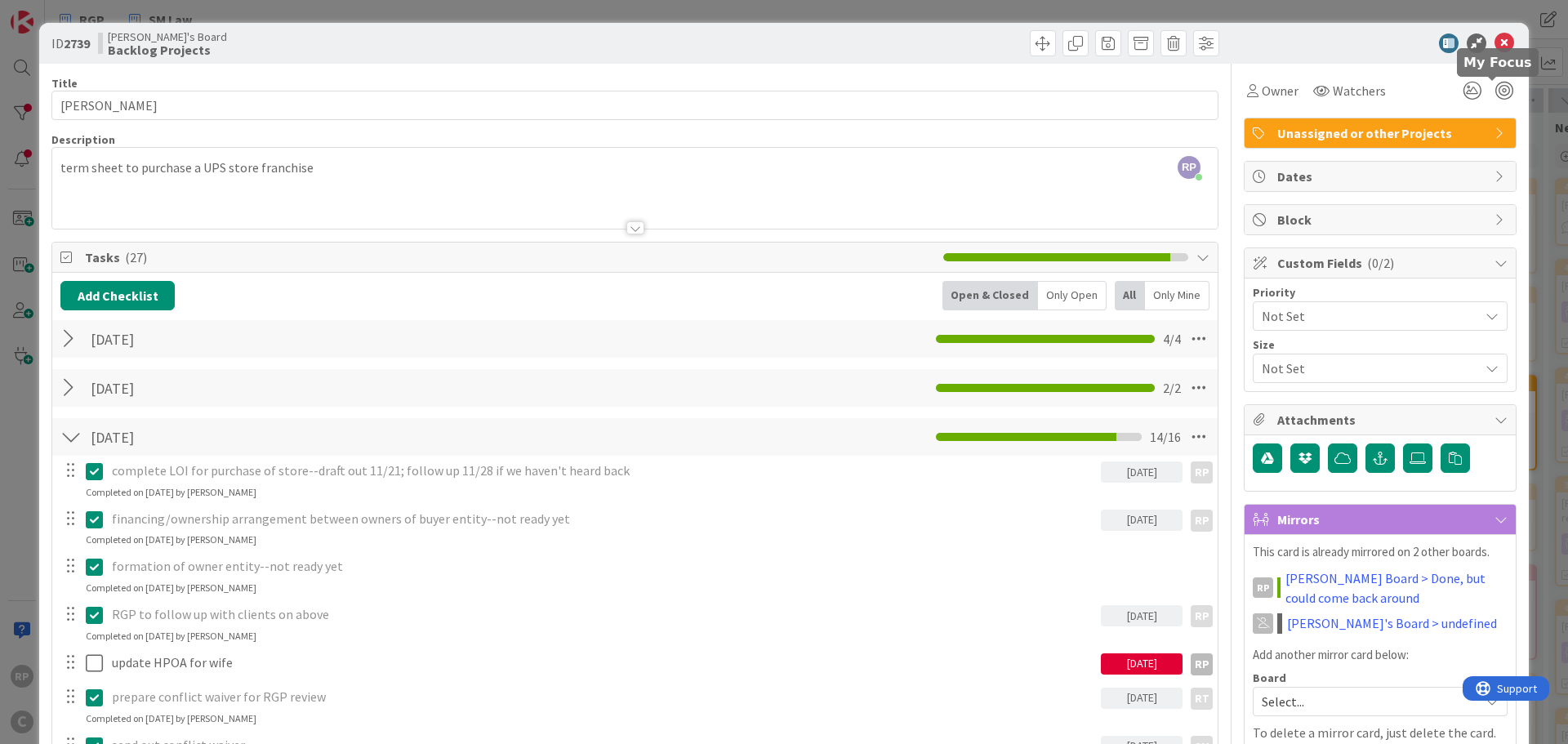
click at [1495, 46] on icon at bounding box center [1505, 43] width 20 height 20
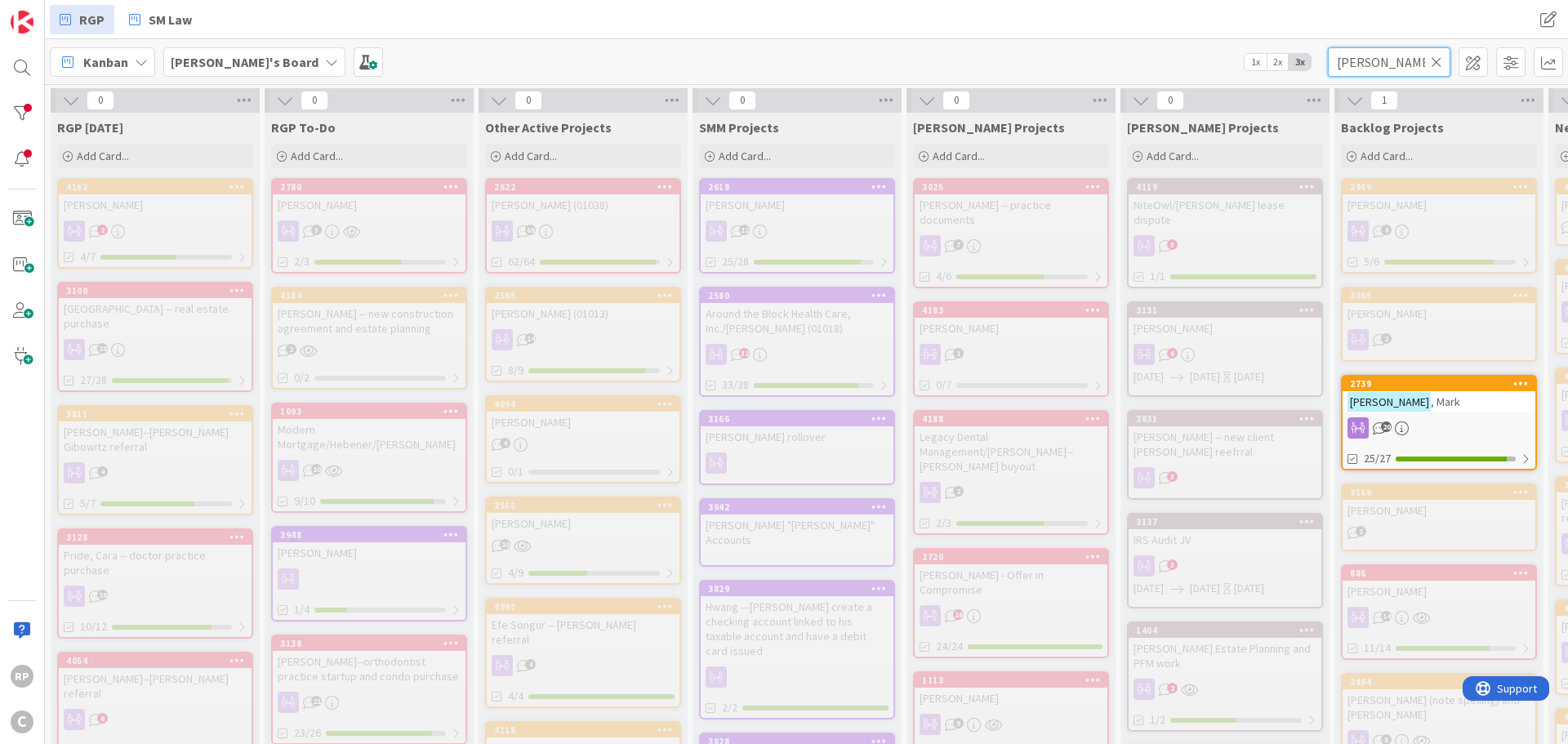
drag, startPoint x: 1389, startPoint y: 67, endPoint x: 1282, endPoint y: 66, distance: 107.0
click at [1282, 66] on div "[PERSON_NAME]'s Board 1x 2x 3x [PERSON_NAME]" at bounding box center [806, 61] width 1523 height 45
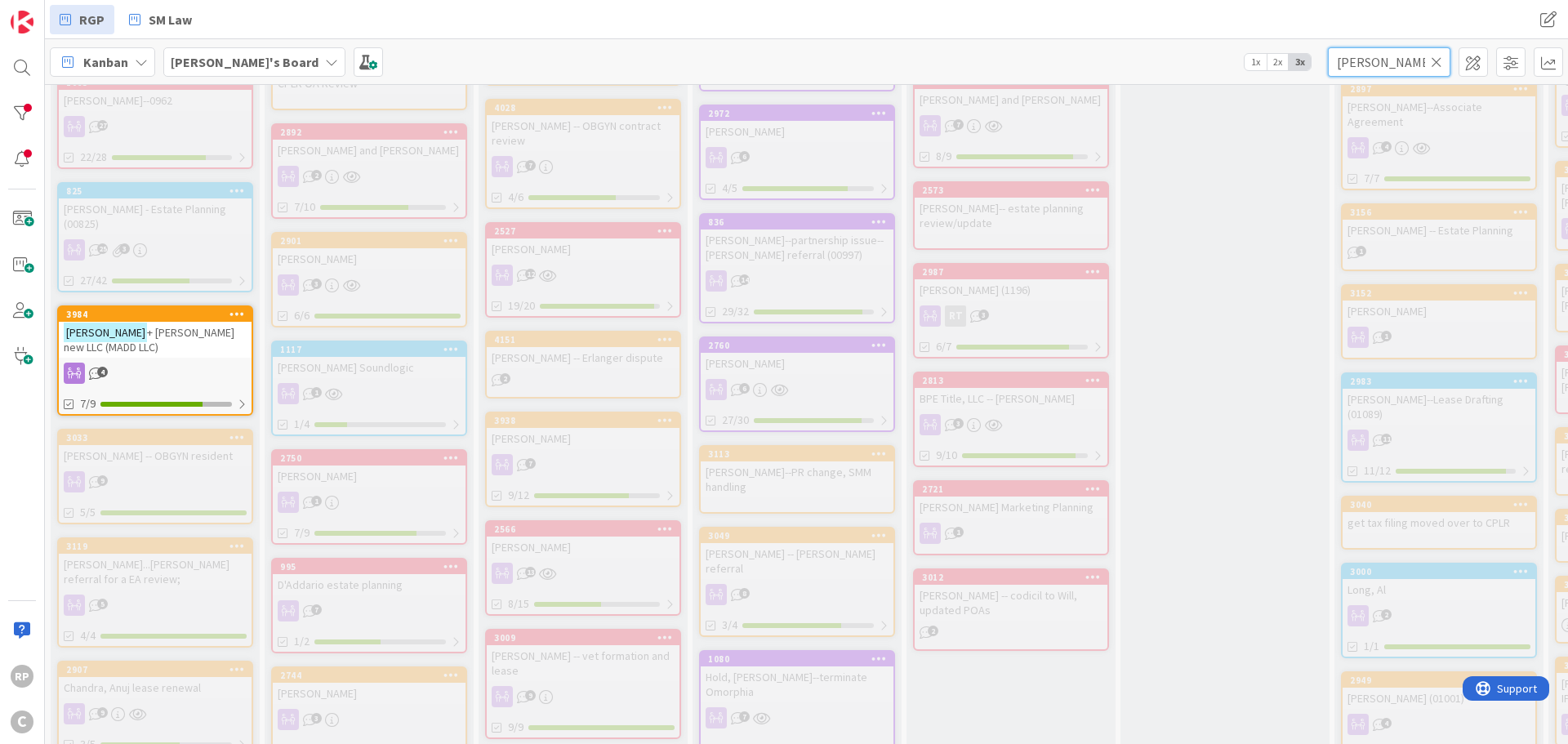
scroll to position [980, 0]
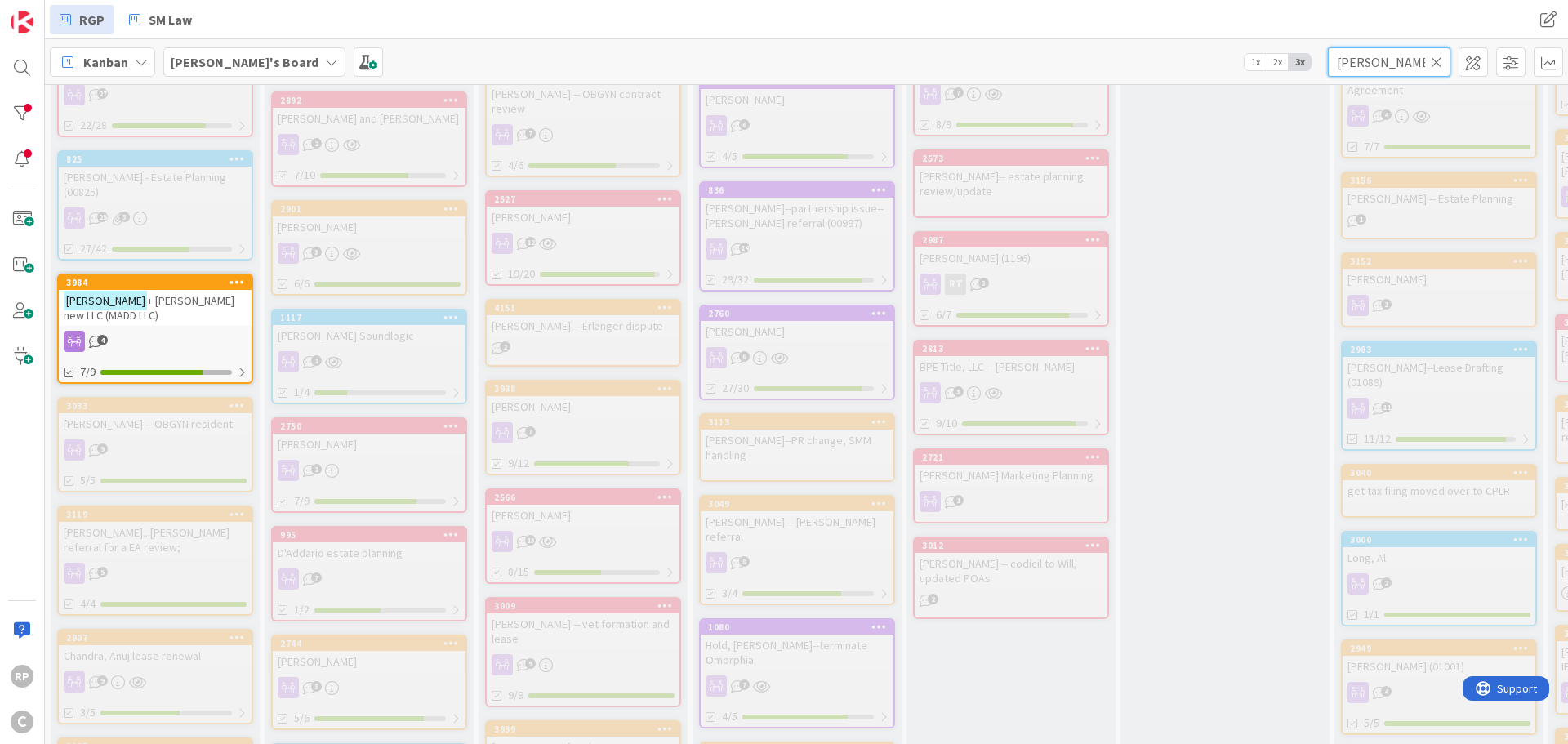
type input "[PERSON_NAME]"
click at [136, 290] on div "[PERSON_NAME] + [PERSON_NAME] new LLC (MADD LLC)" at bounding box center [155, 308] width 192 height 36
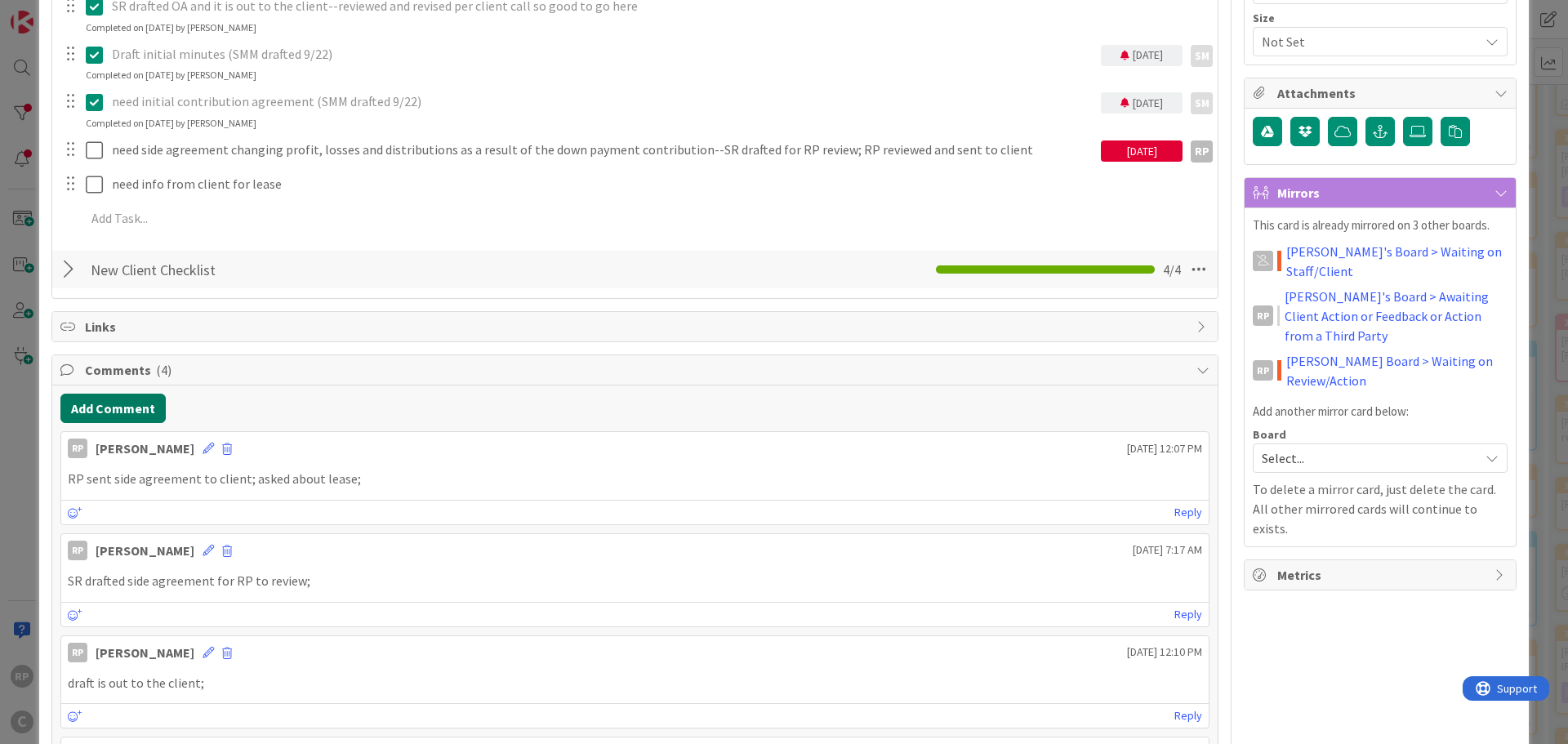
click at [119, 403] on button "Add Comment" at bounding box center [113, 408] width 105 height 29
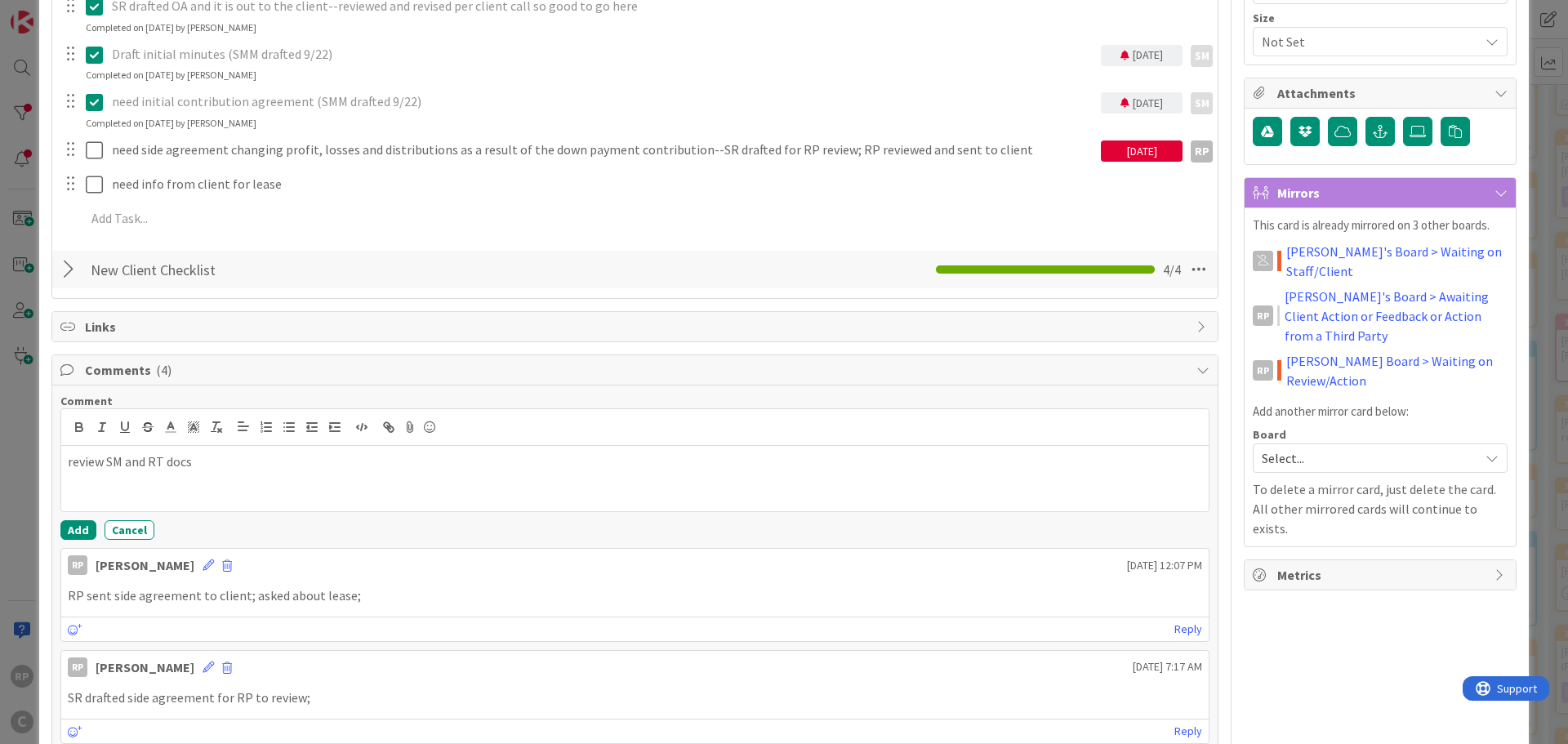
click at [66, 461] on div "review SM and RT docs" at bounding box center [635, 479] width 1148 height 66
click at [85, 547] on div "Comment RP to review SM and RT docs Add Cancel RP [PERSON_NAME] [DATE] 12:07 PM…" at bounding box center [635, 673] width 1166 height 574
click at [84, 532] on button "Add" at bounding box center [78, 530] width 36 height 20
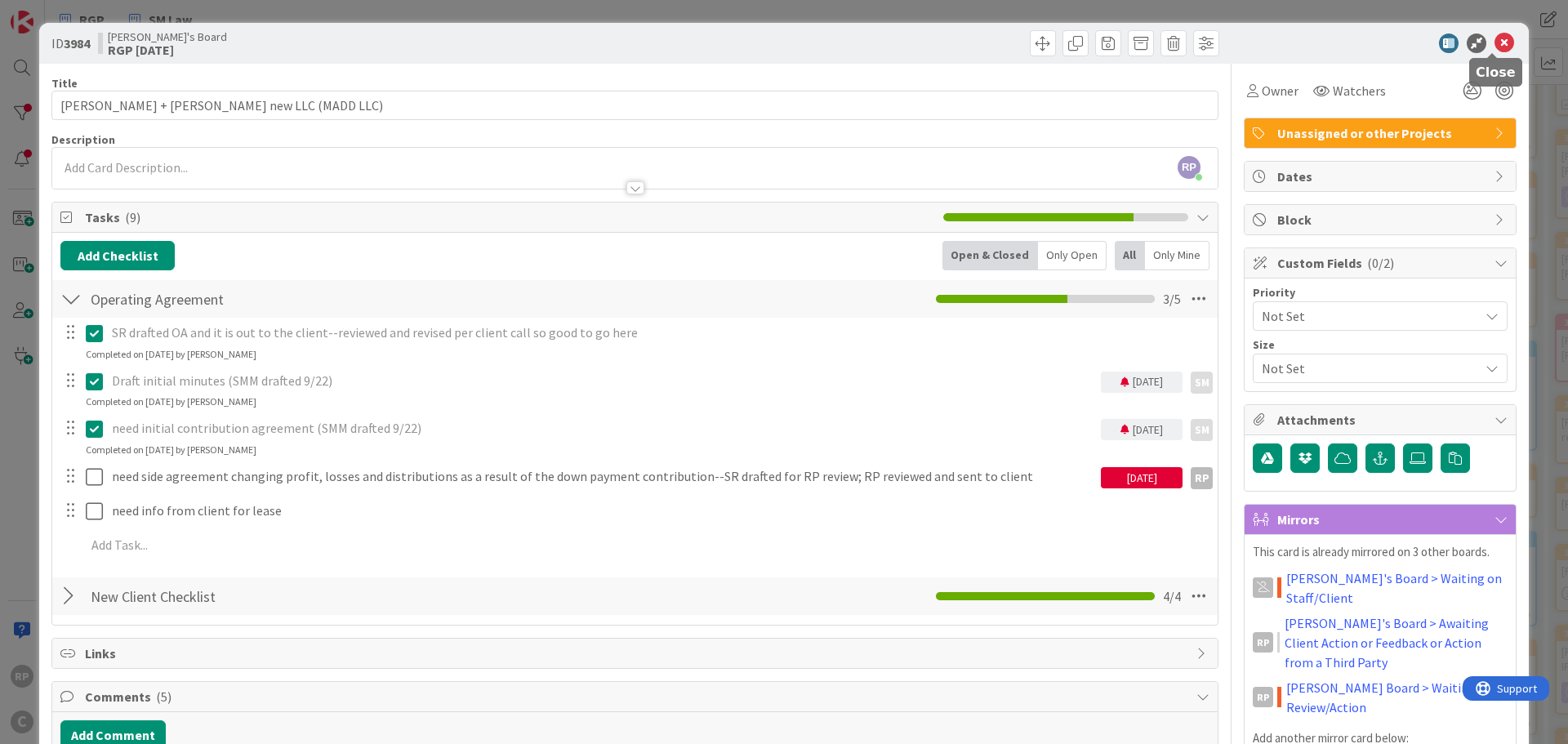
drag, startPoint x: 1498, startPoint y: 41, endPoint x: 1483, endPoint y: 44, distance: 15.3
click at [1498, 41] on icon at bounding box center [1505, 43] width 20 height 20
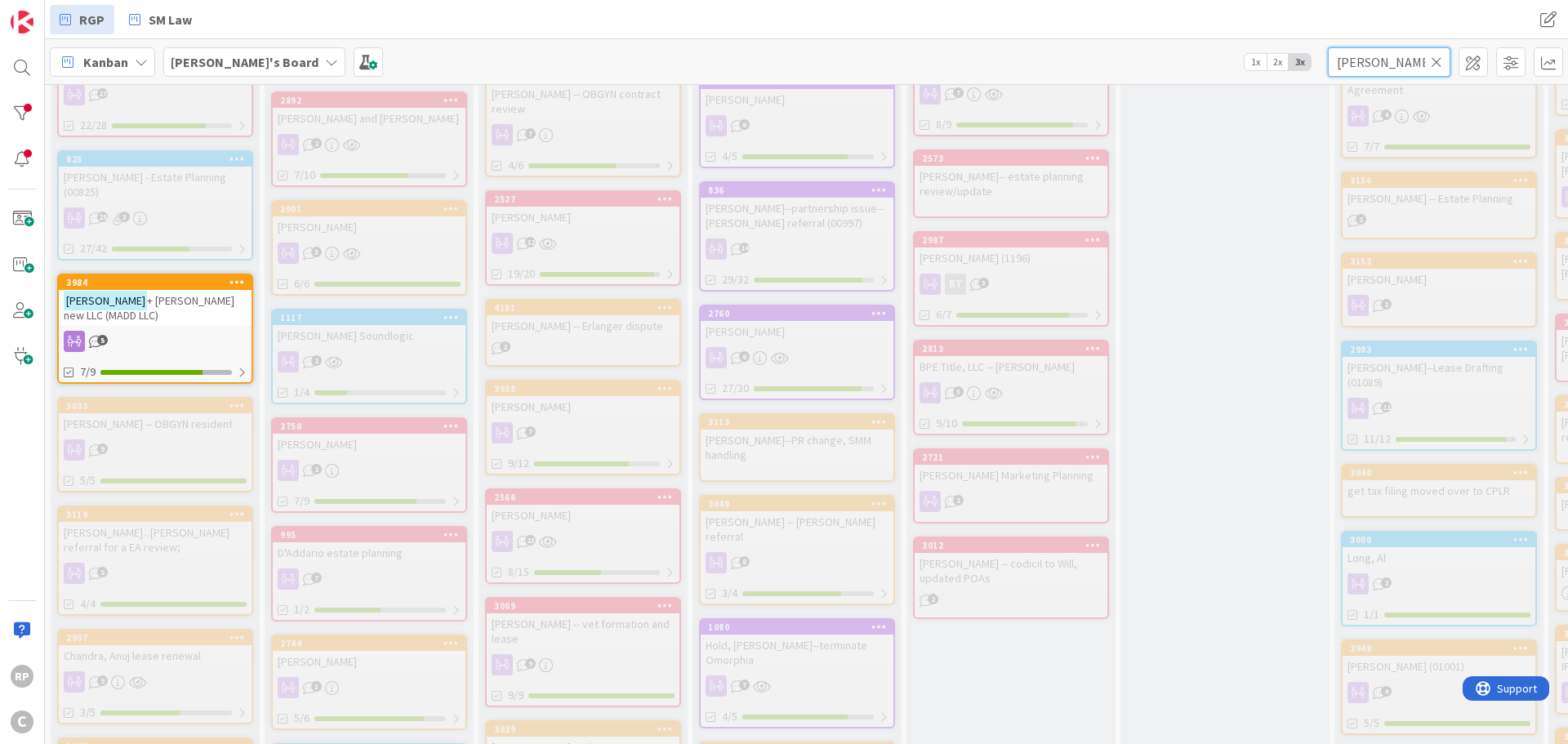
drag, startPoint x: 1371, startPoint y: 63, endPoint x: 1299, endPoint y: 71, distance: 72.4
click at [1299, 71] on div "[PERSON_NAME]'s Board 1x 2x 3x [PERSON_NAME]" at bounding box center [806, 61] width 1523 height 45
type input "t"
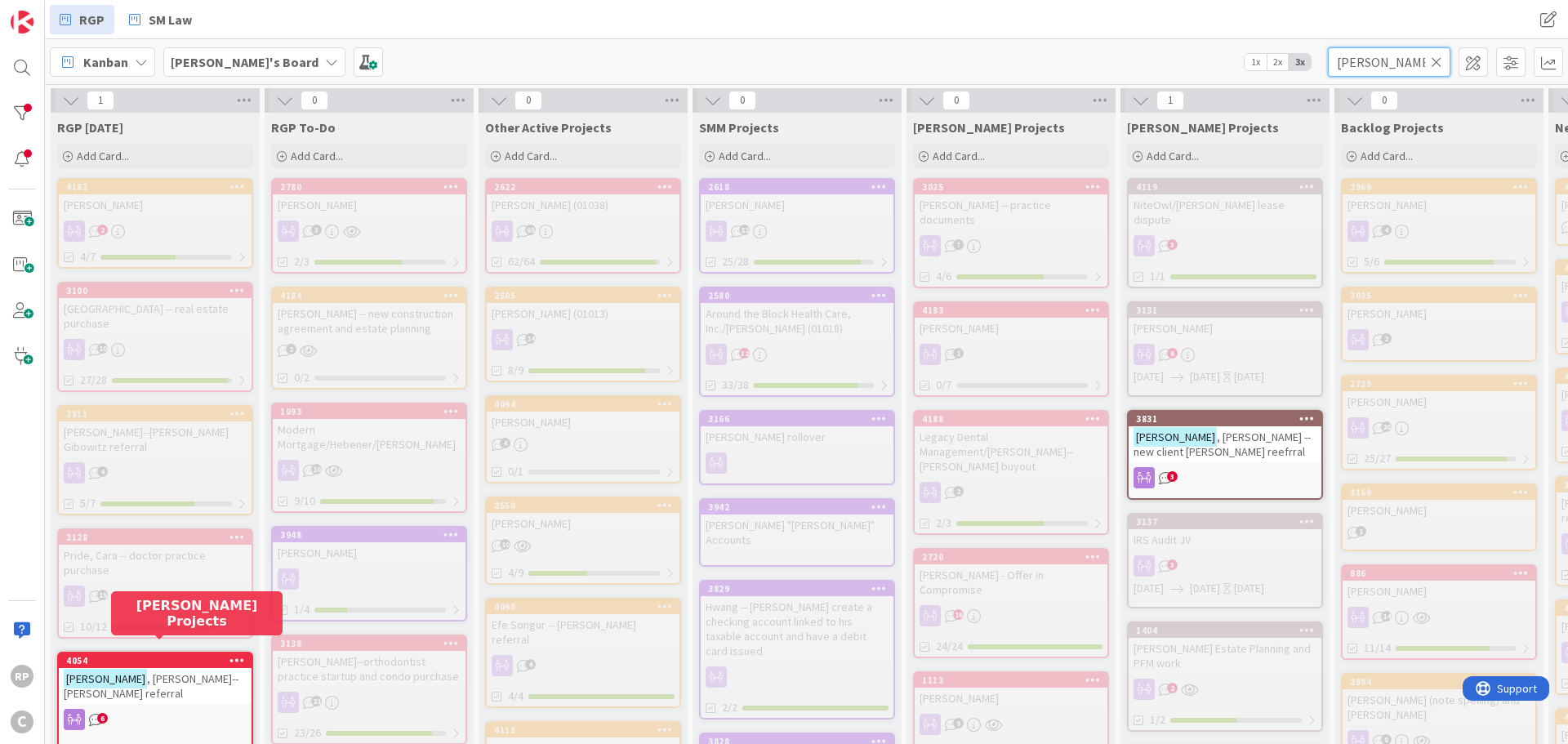
type input "[PERSON_NAME]"
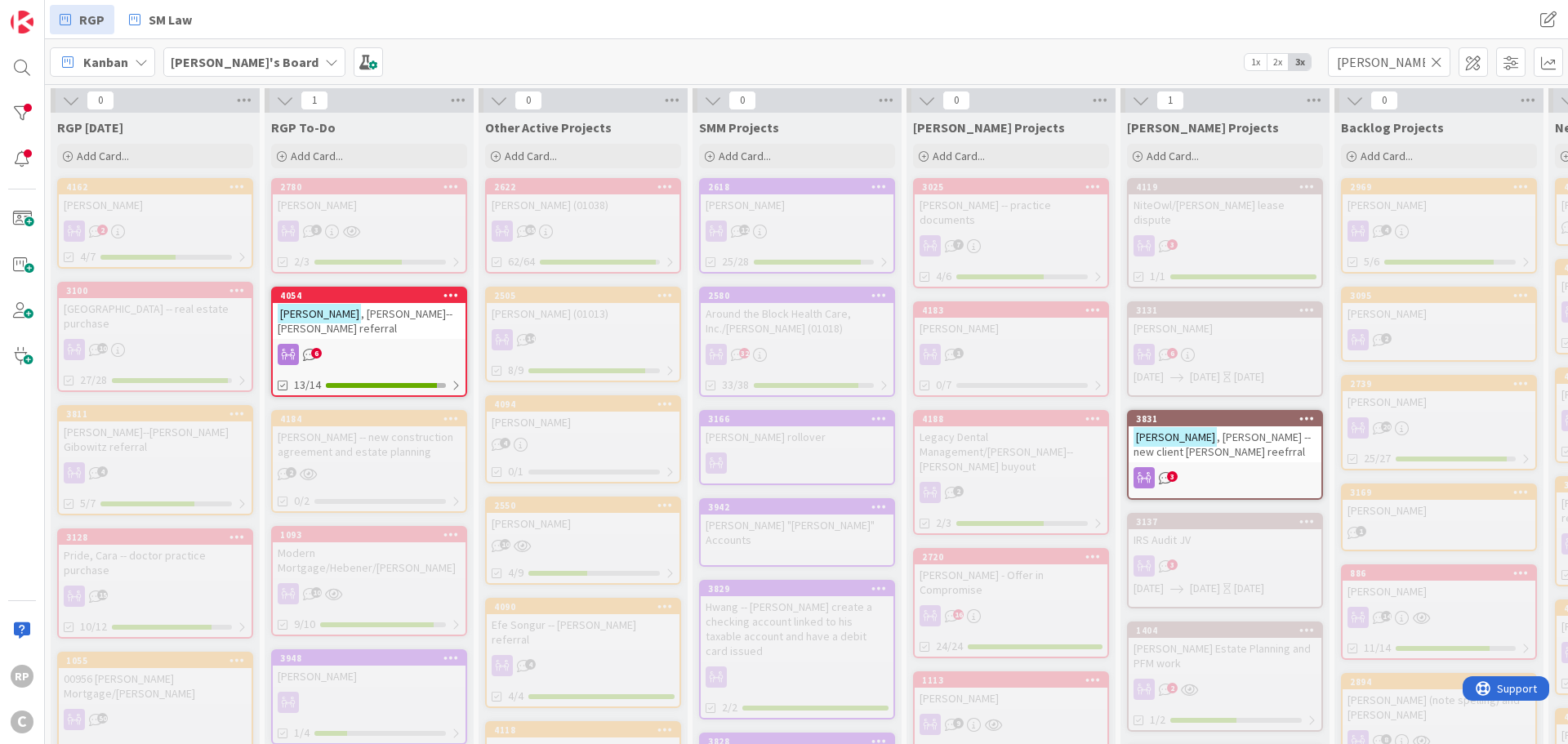
click at [371, 323] on div "[PERSON_NAME]--[PERSON_NAME] referral" at bounding box center [369, 320] width 192 height 36
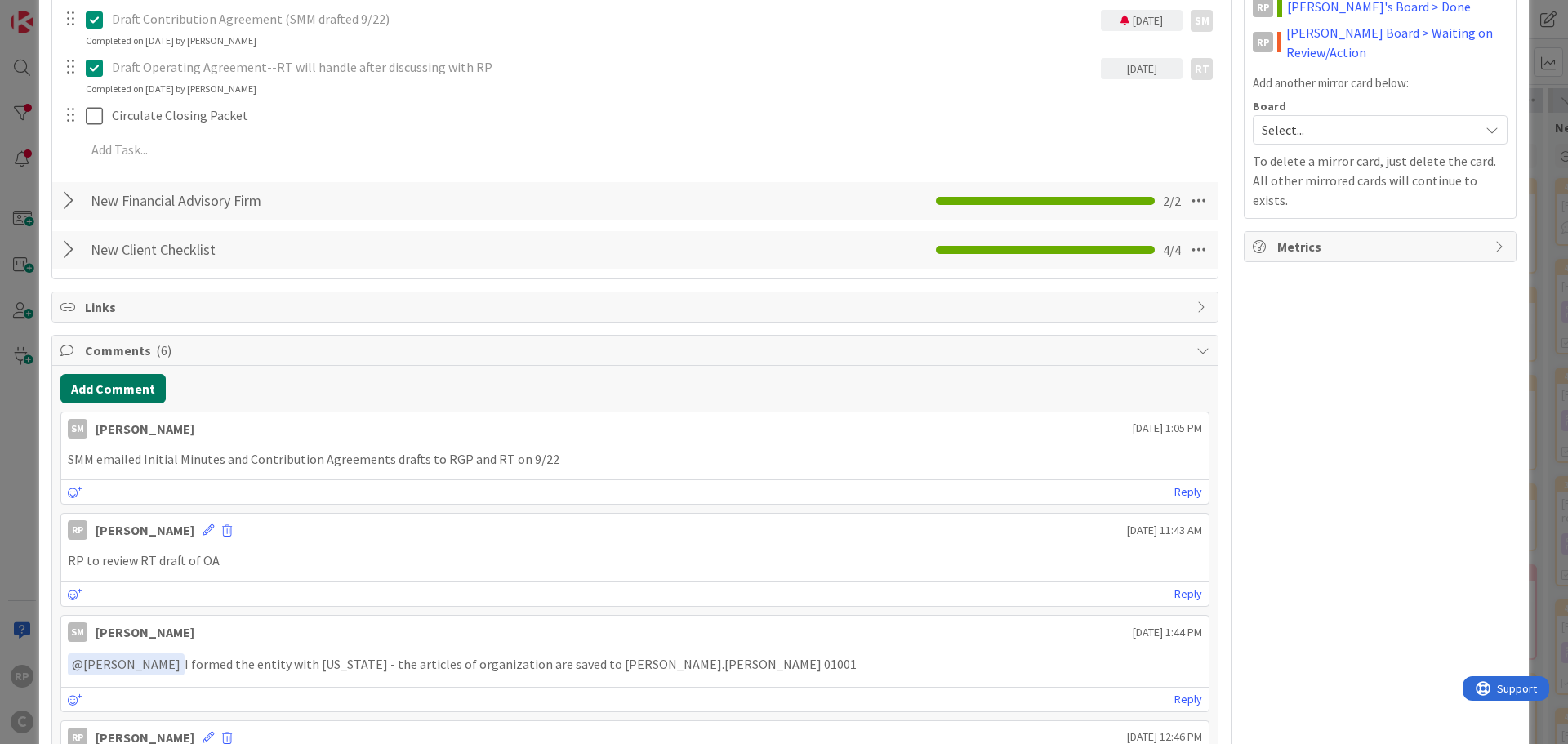
click at [136, 387] on button "Add Comment" at bounding box center [113, 388] width 105 height 29
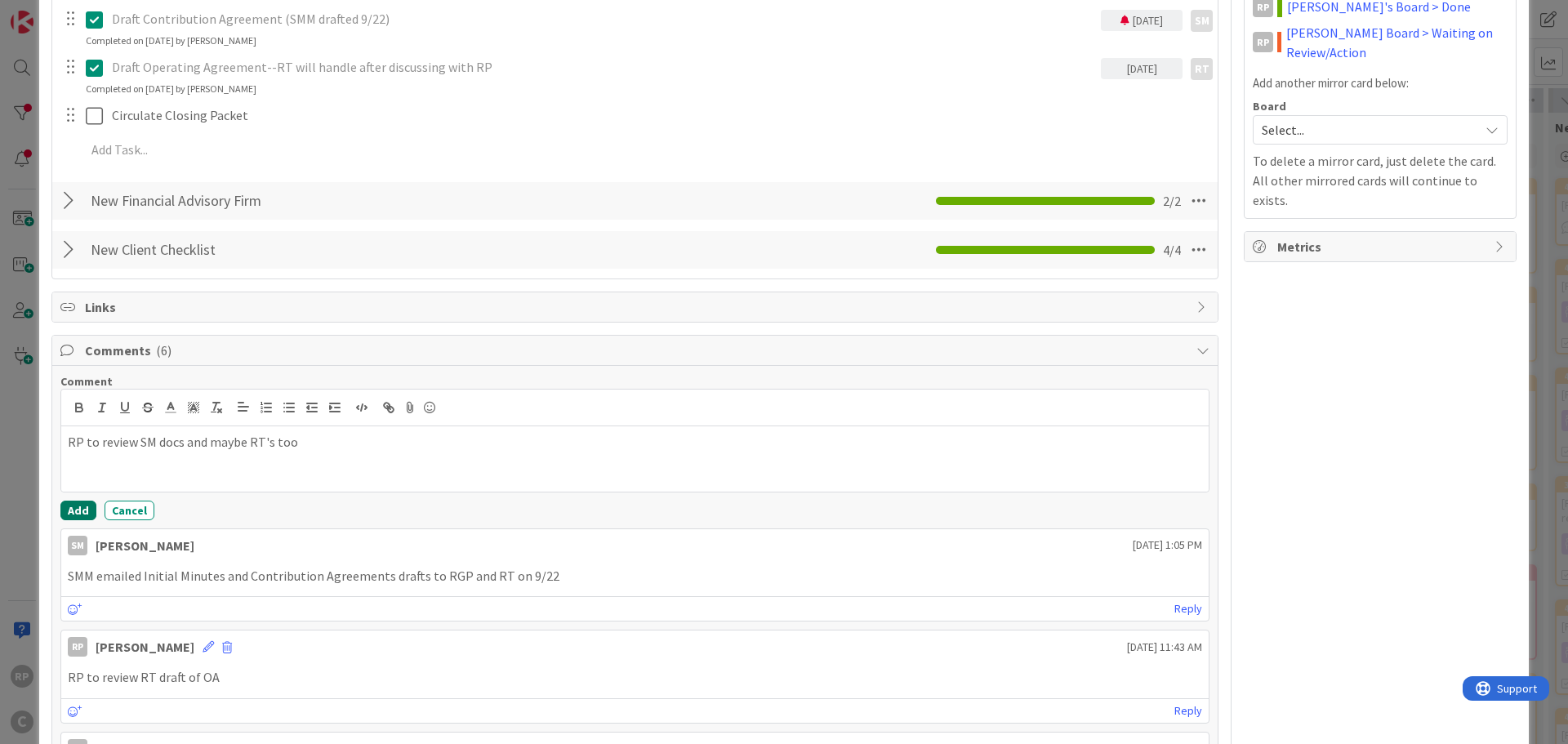
click at [79, 513] on button "Add" at bounding box center [78, 511] width 36 height 20
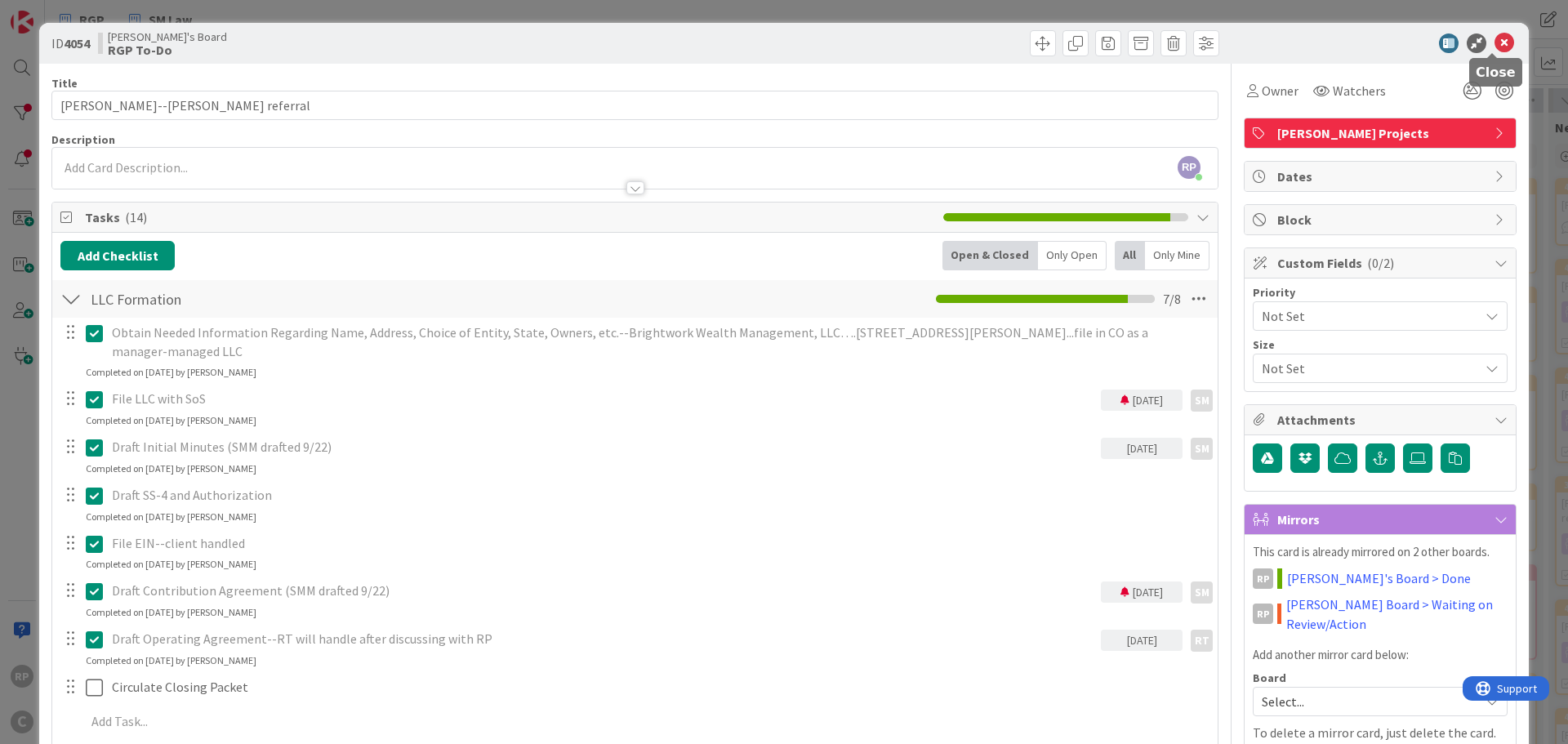
click at [1495, 44] on icon at bounding box center [1505, 43] width 20 height 20
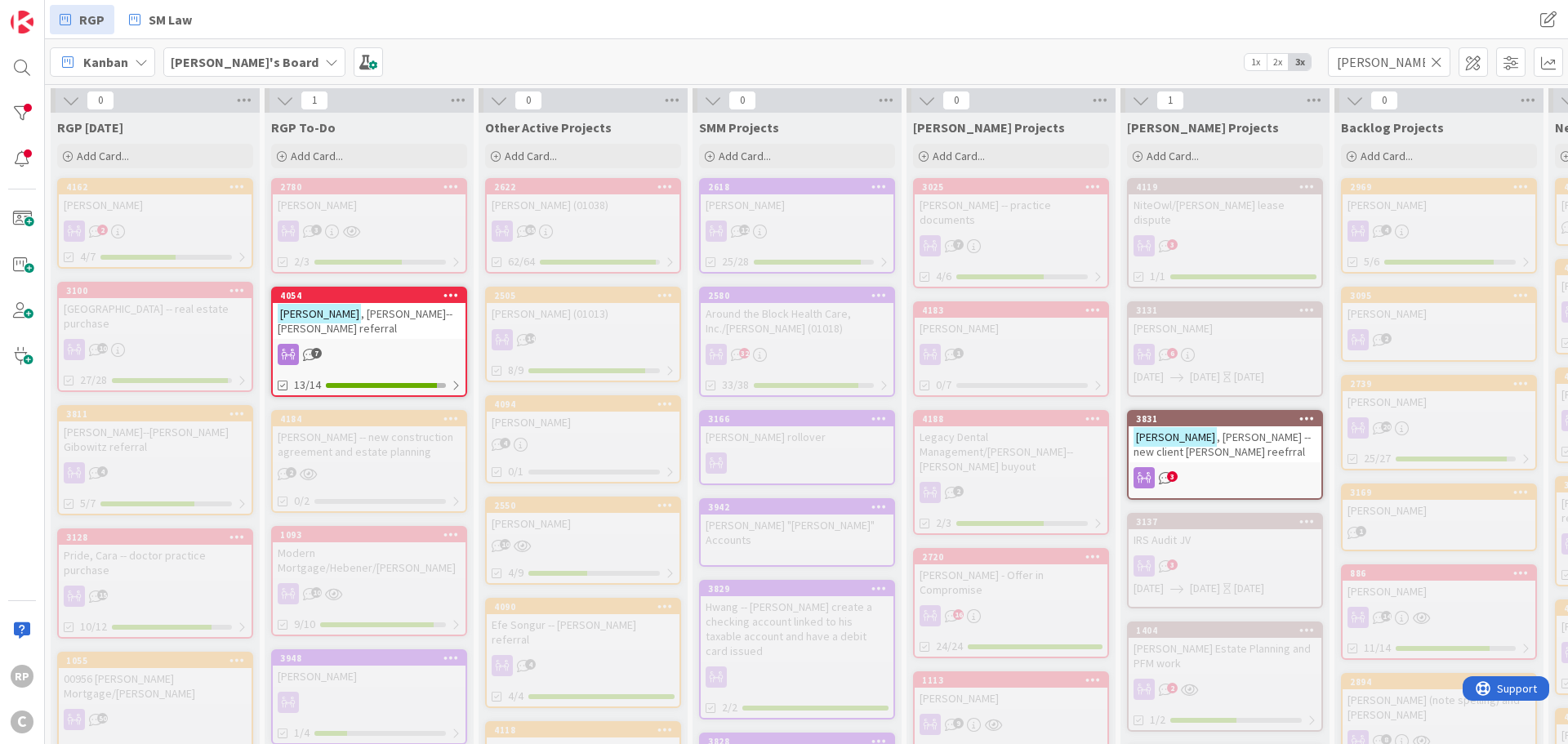
click at [1437, 61] on icon at bounding box center [1437, 62] width 12 height 15
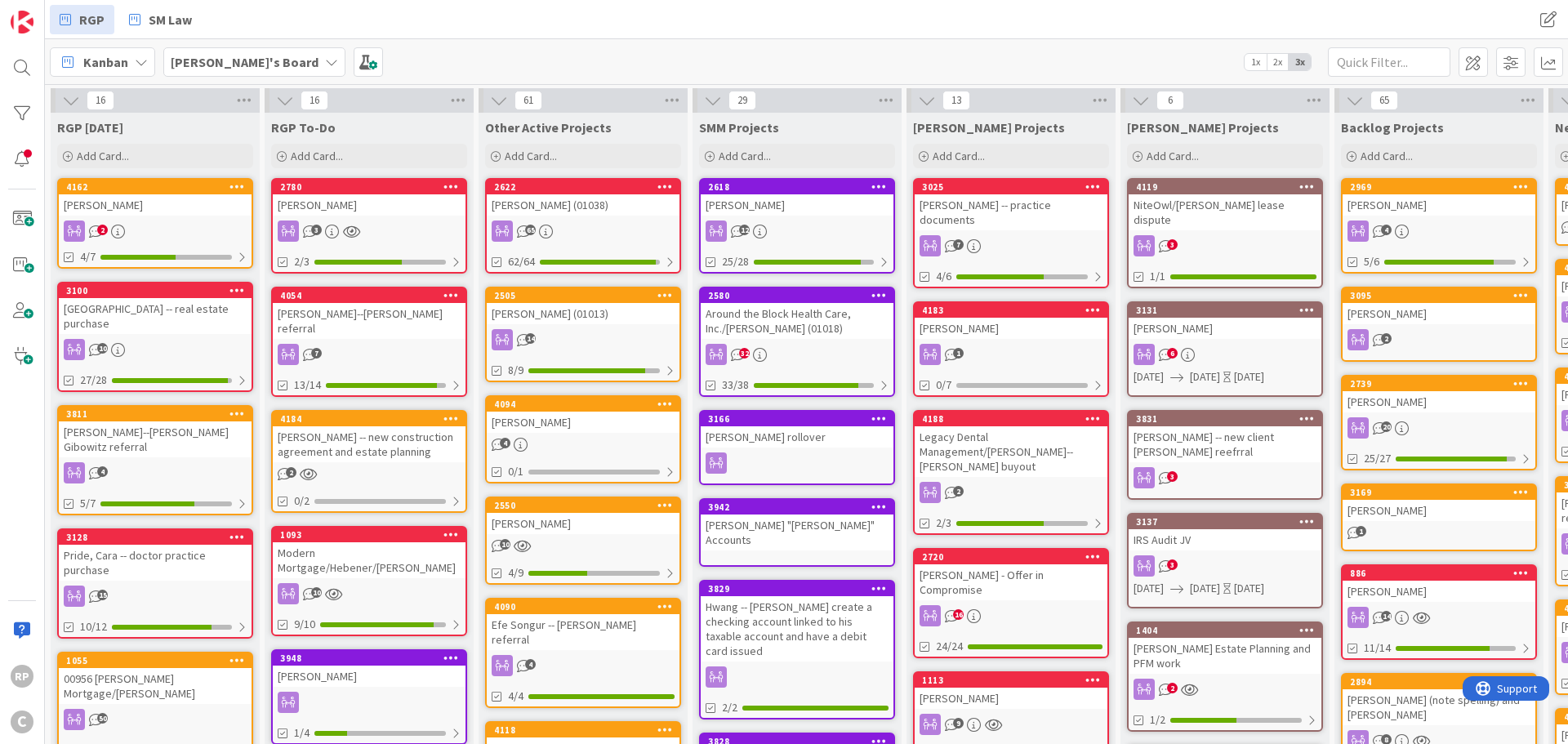
click at [1382, 79] on div "[PERSON_NAME]'s Board 1x 2x 3x" at bounding box center [806, 61] width 1523 height 45
click at [1374, 71] on input "text" at bounding box center [1390, 61] width 123 height 29
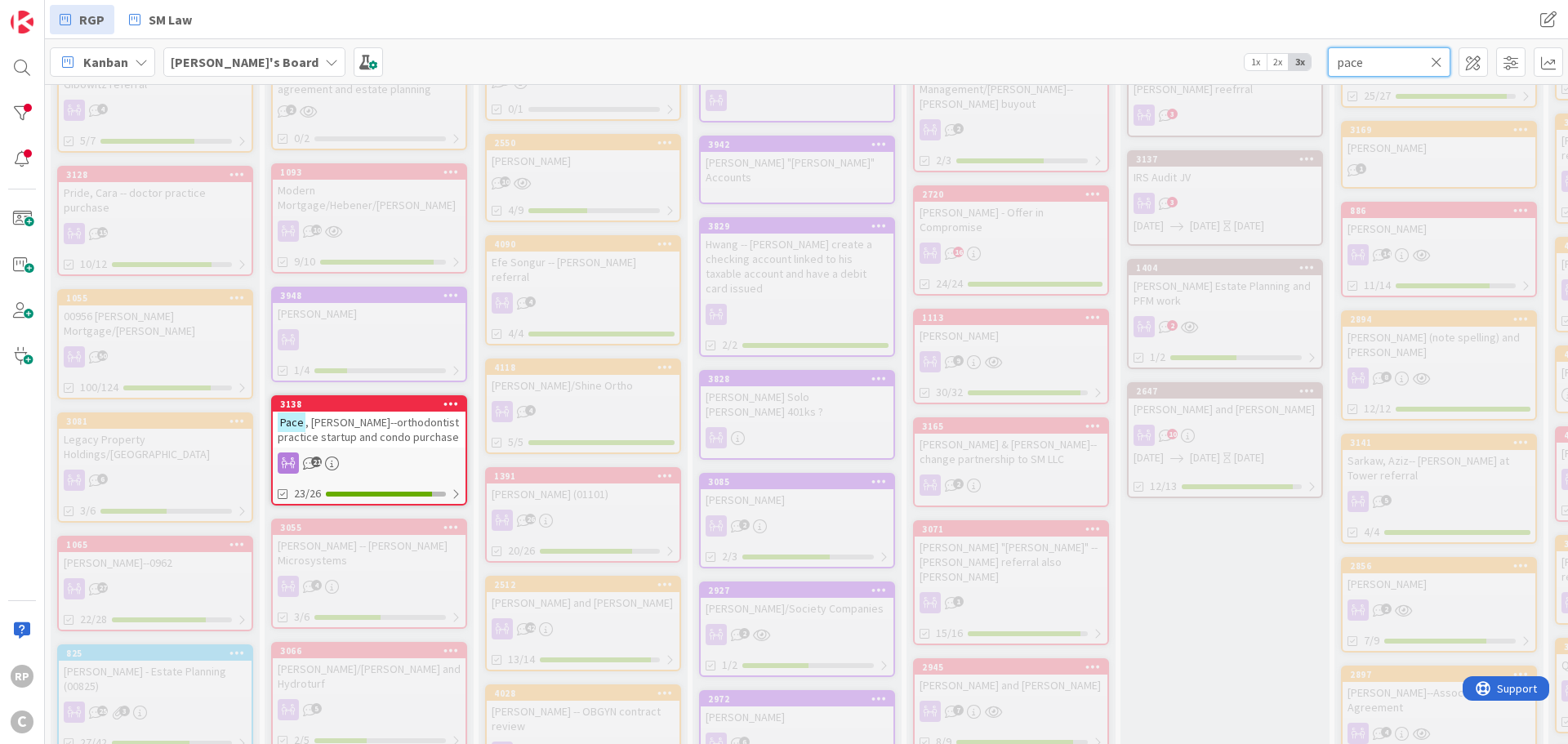
scroll to position [409, 0]
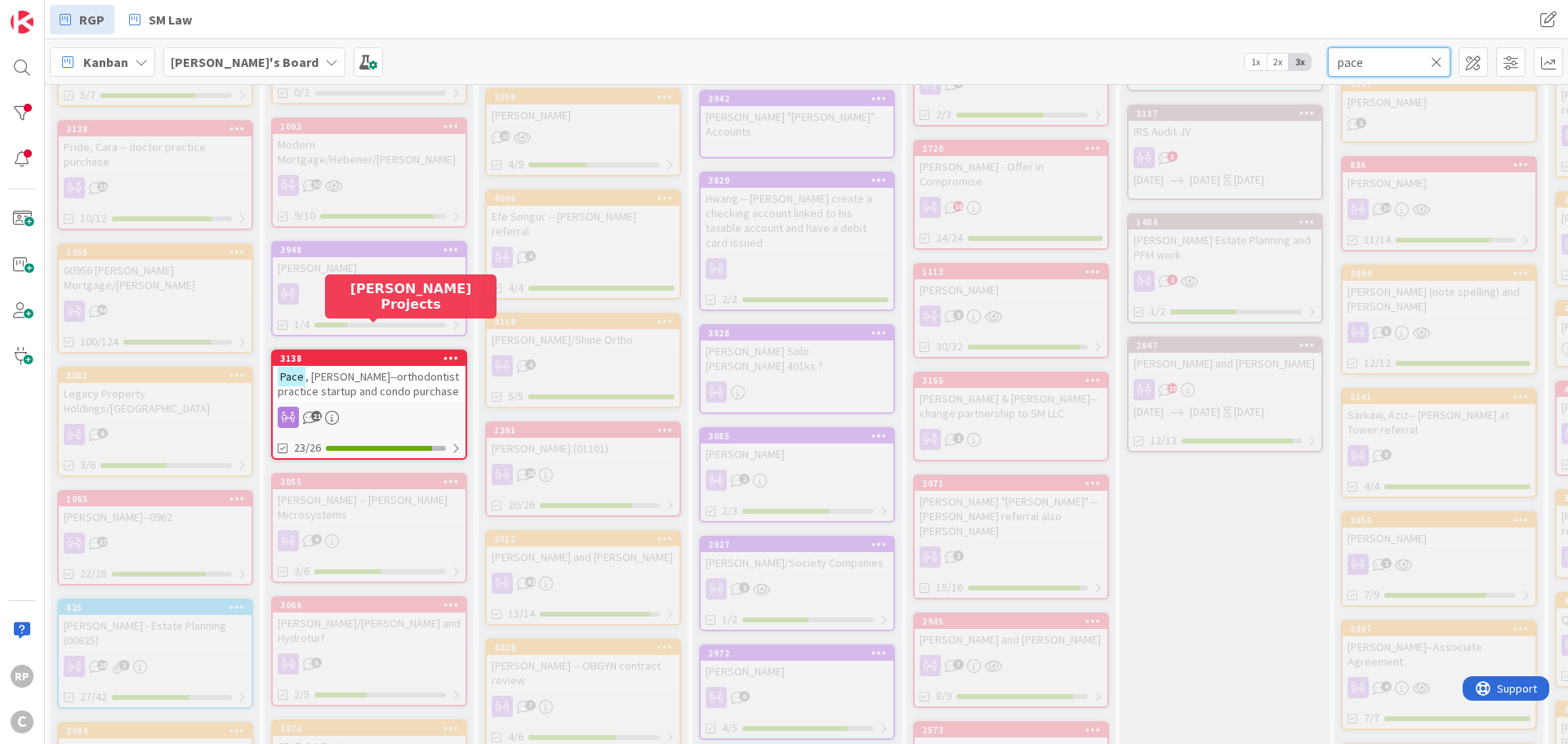
type input "pace"
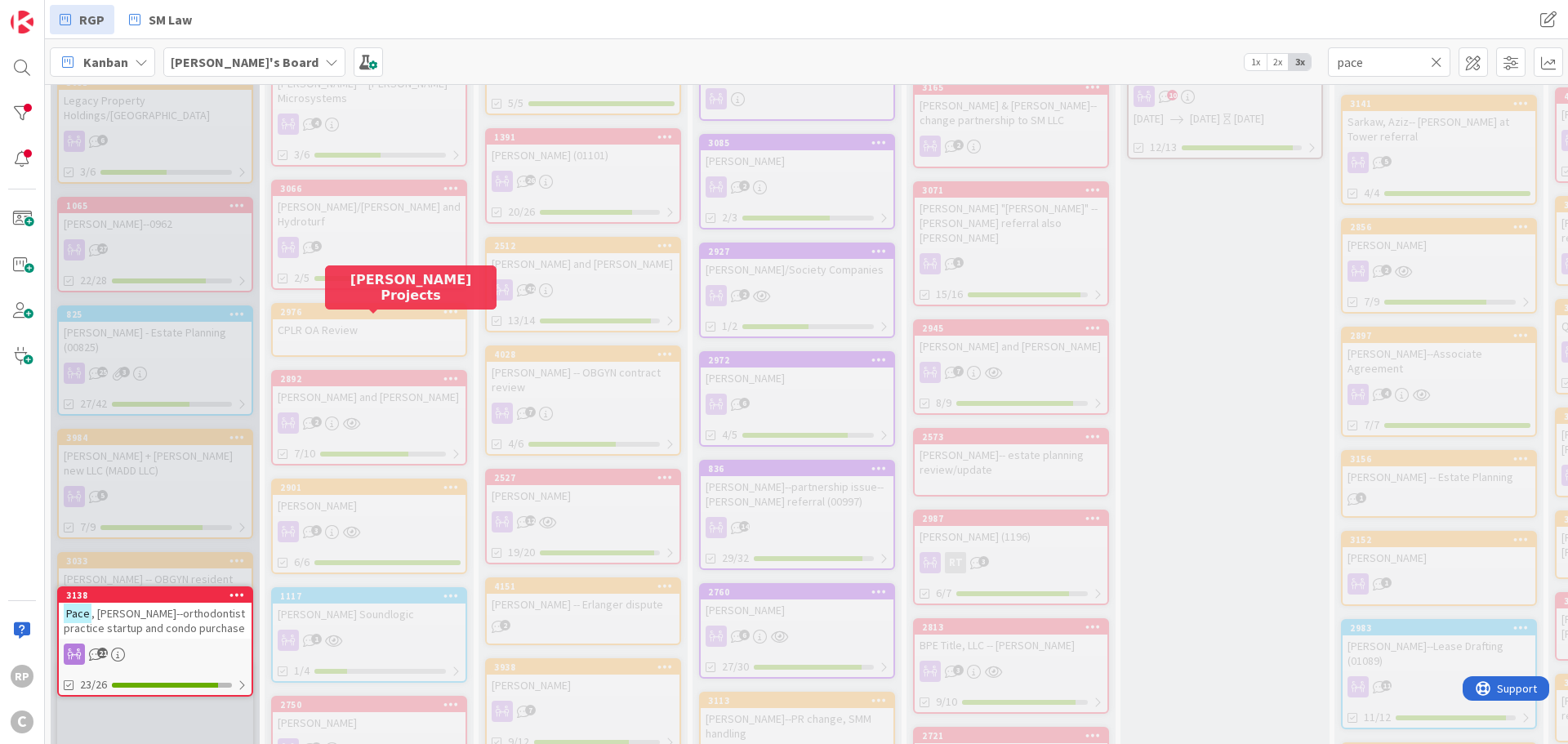
scroll to position [741, 0]
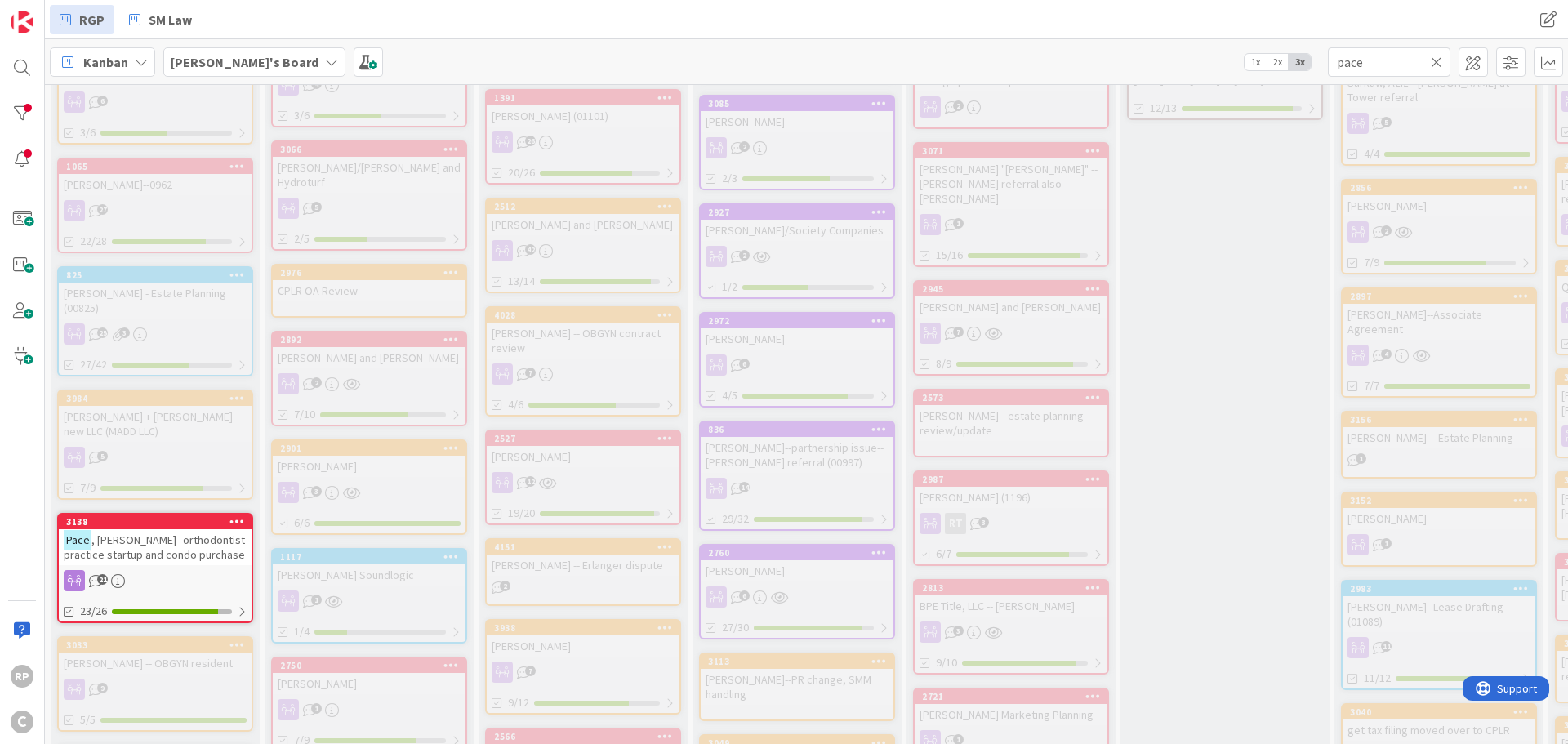
click at [158, 532] on span ", [PERSON_NAME]--orthodontist practice startup and condo purchase" at bounding box center [154, 547] width 182 height 29
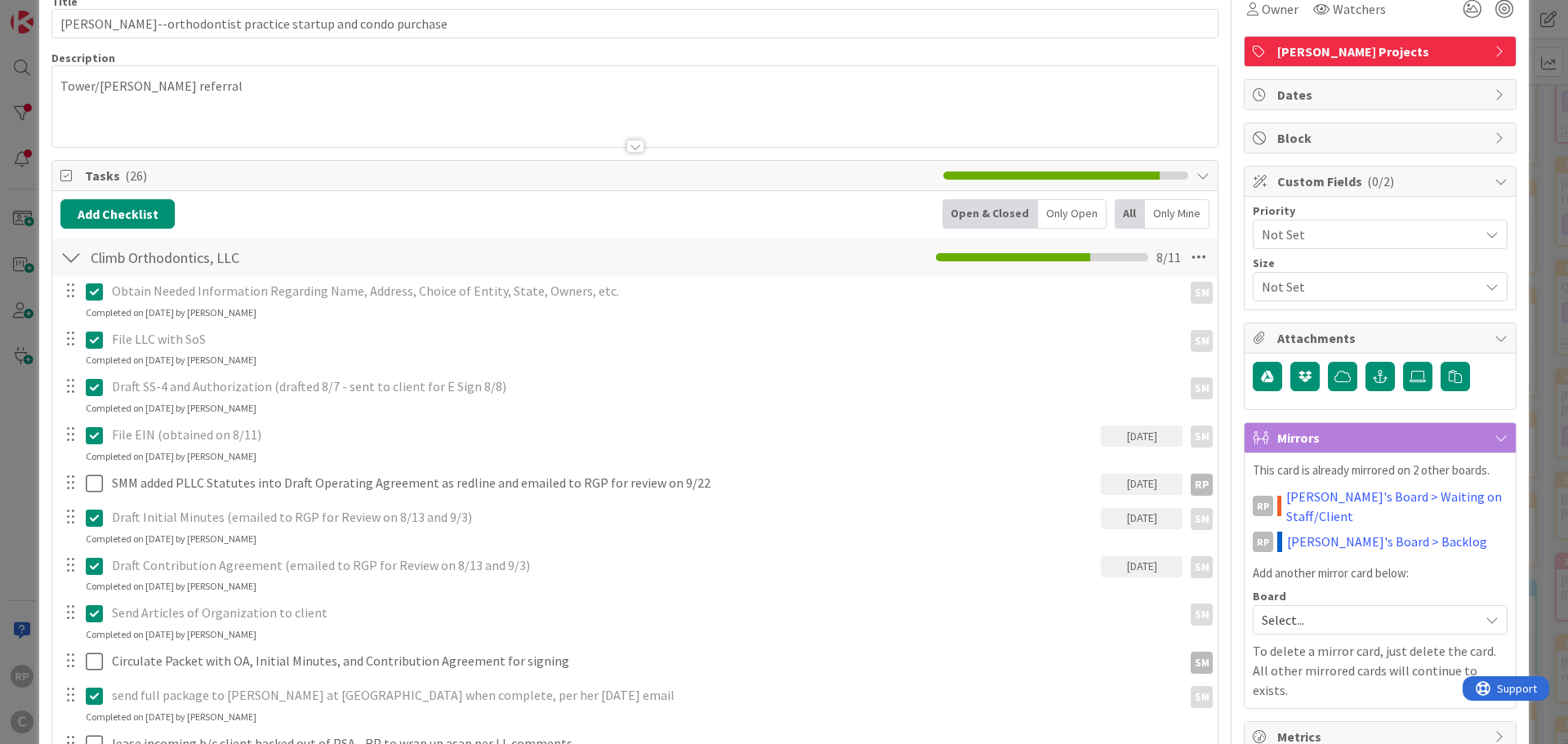
scroll to position [654, 0]
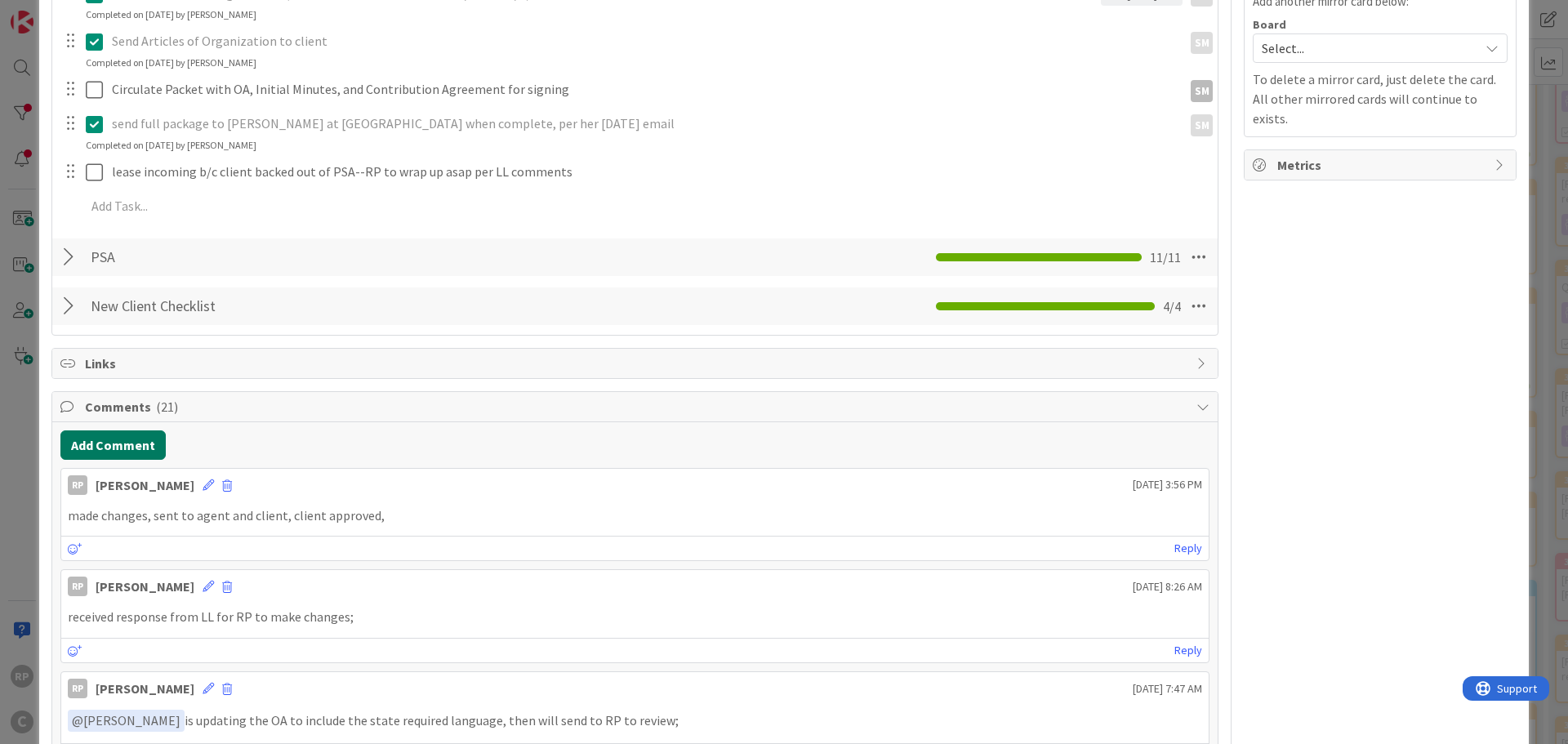
click at [119, 440] on button "Add Comment" at bounding box center [113, 445] width 105 height 29
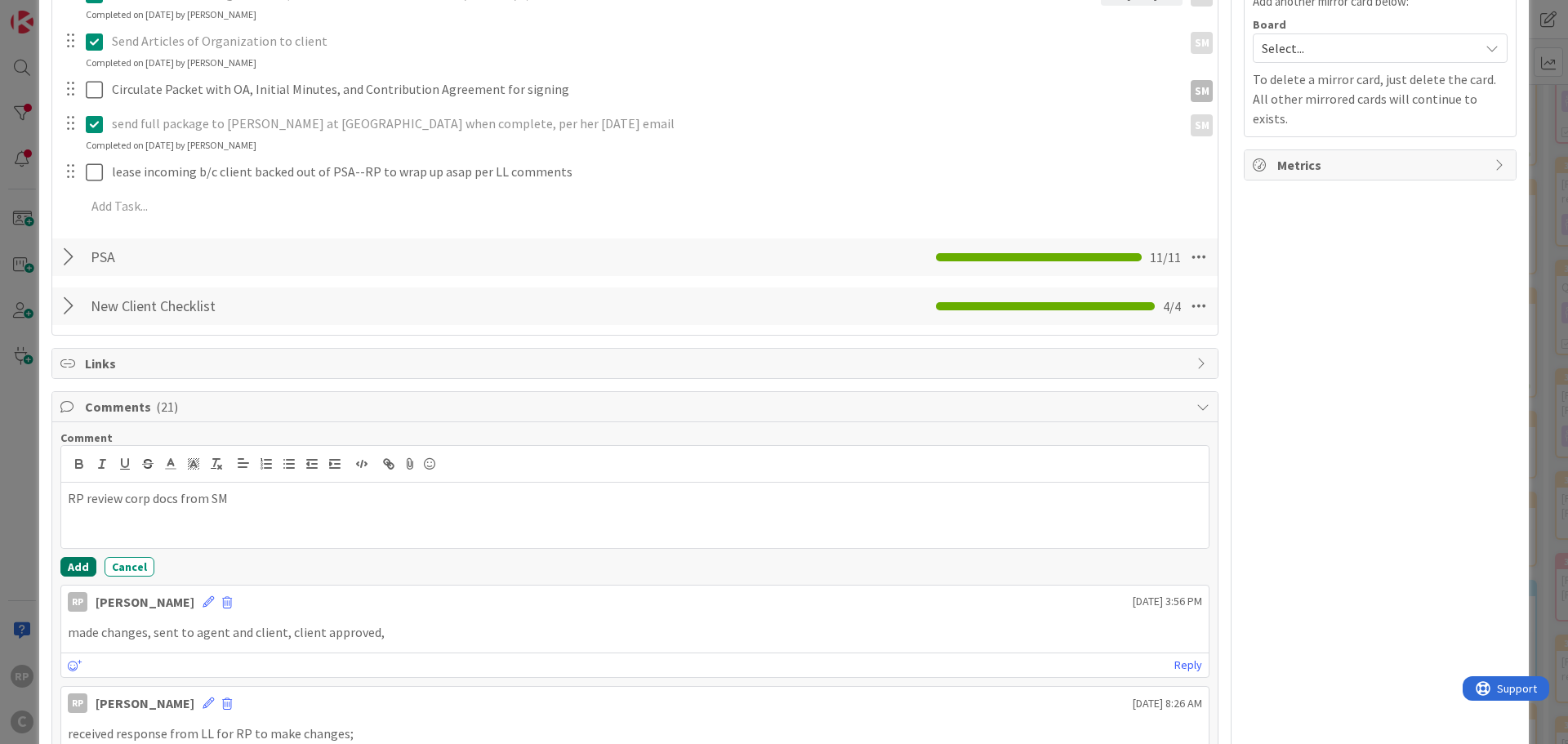
click at [77, 573] on button "Add" at bounding box center [78, 567] width 36 height 20
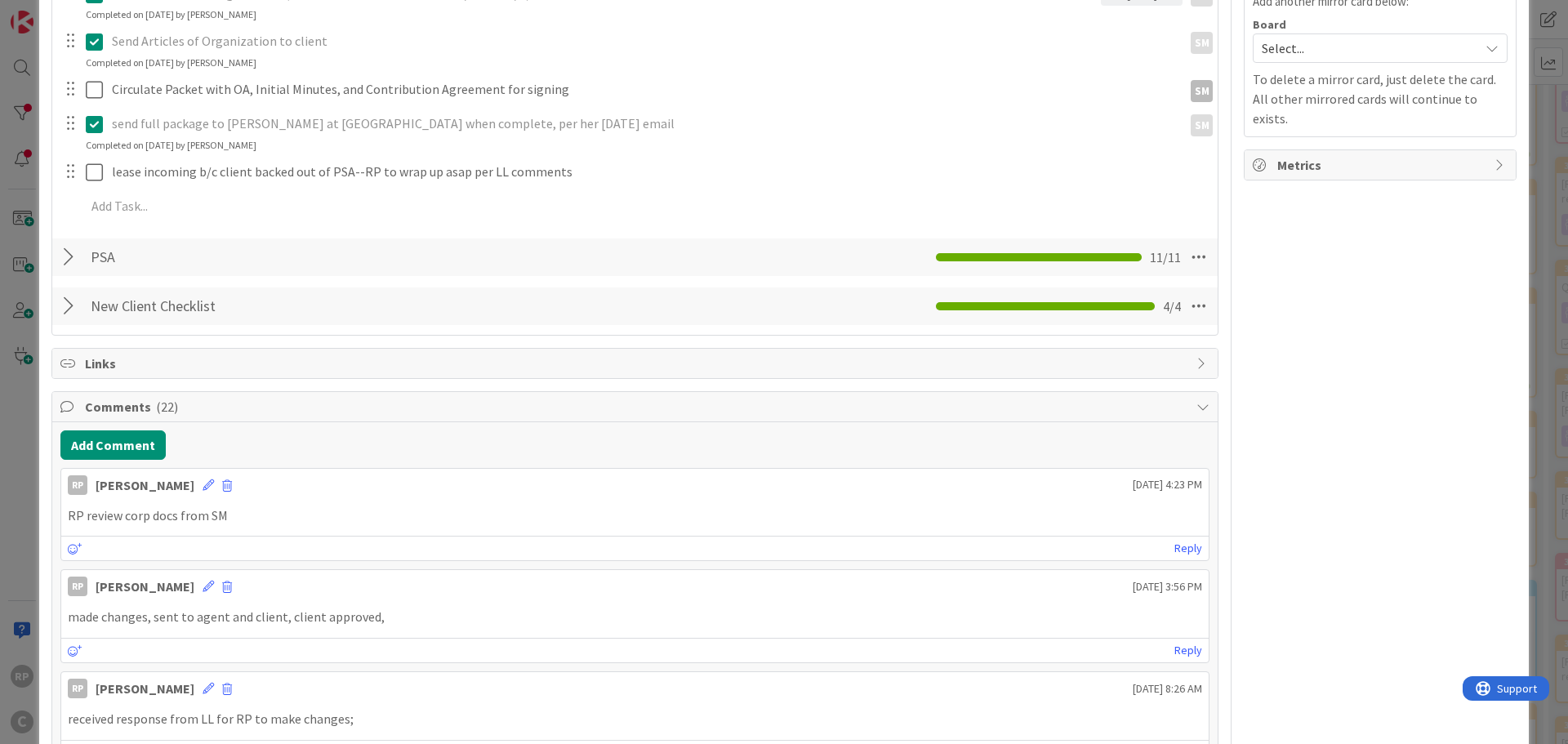
scroll to position [0, 0]
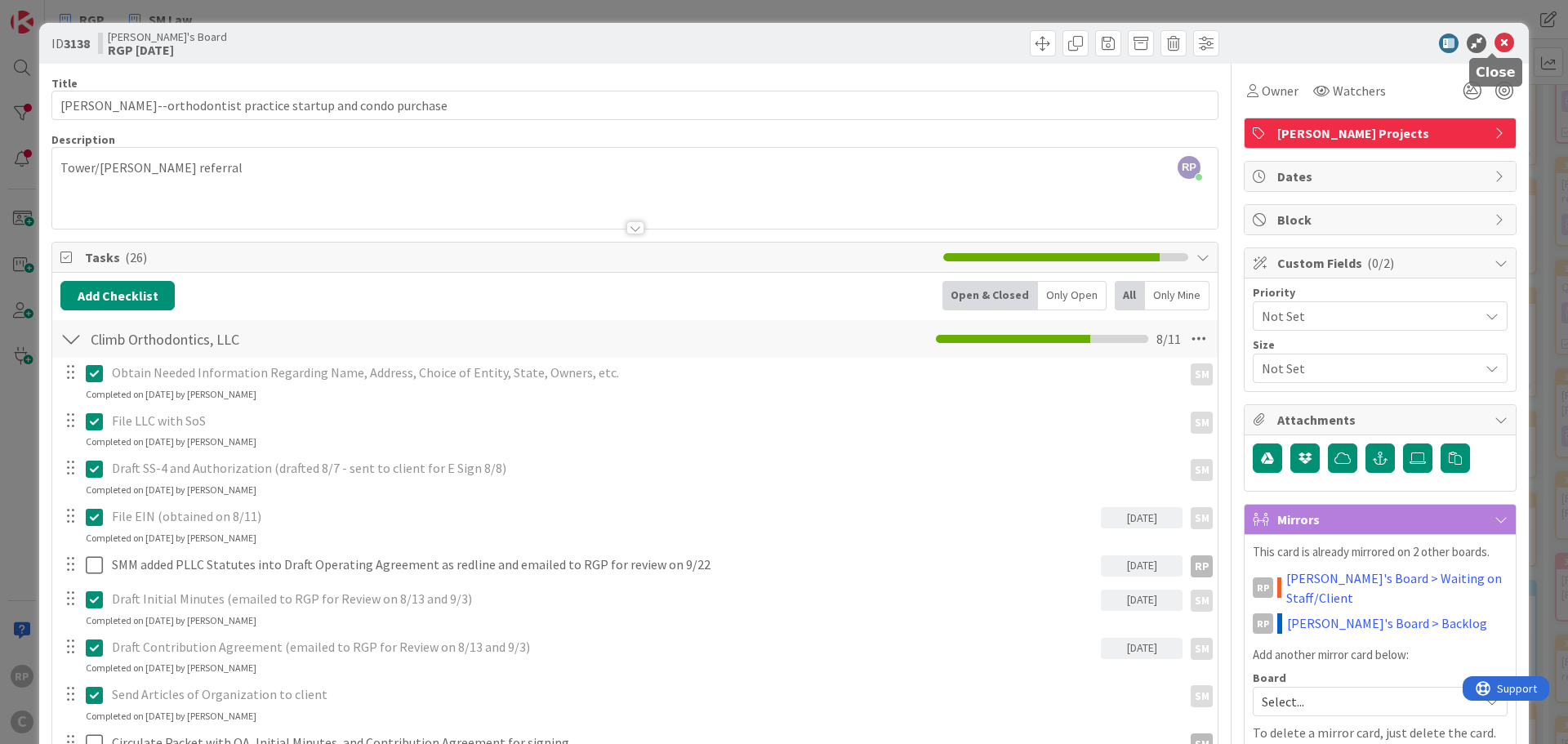
click at [1500, 34] on icon at bounding box center [1505, 43] width 20 height 20
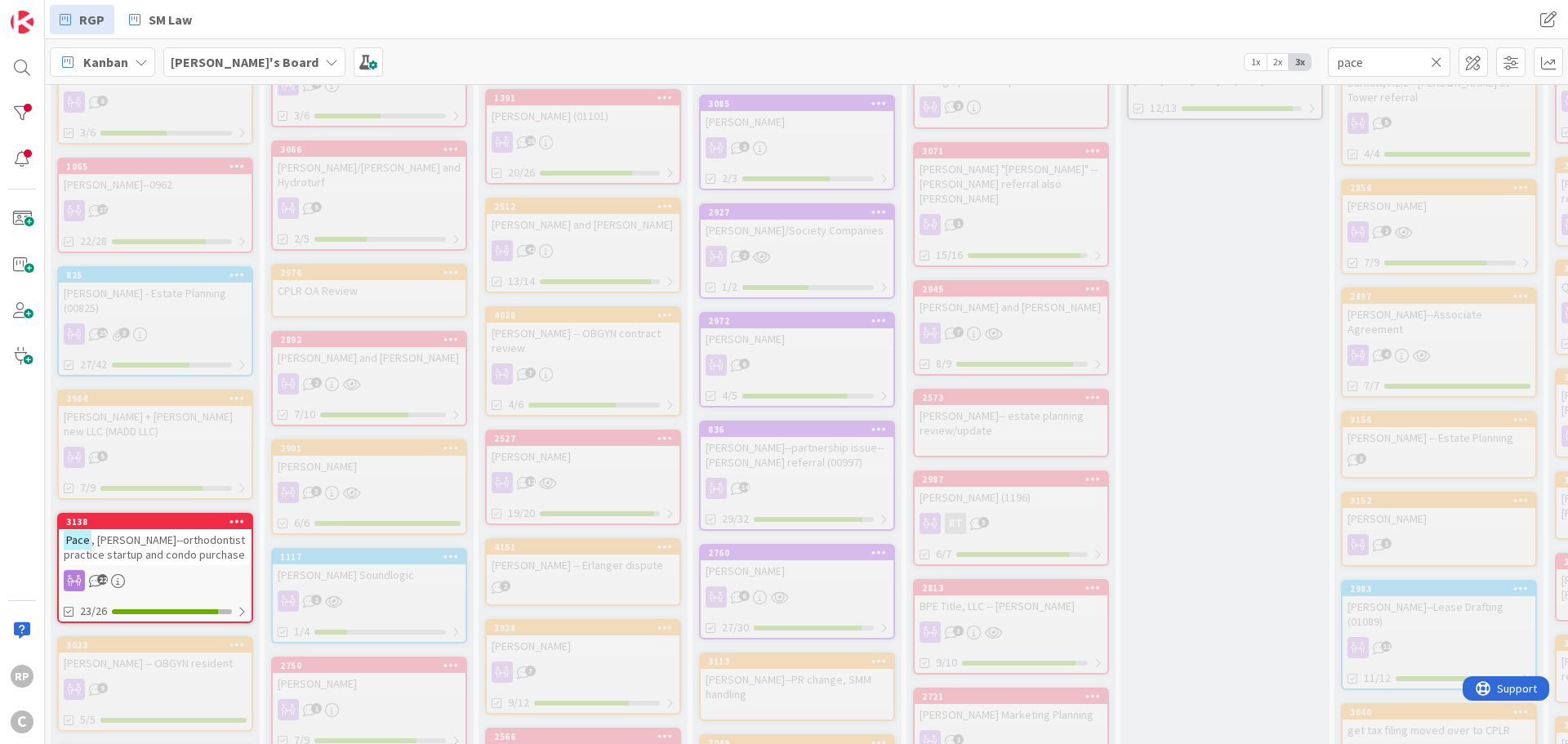
click at [1437, 67] on icon at bounding box center [1437, 62] width 12 height 15
